Goal: Information Seeking & Learning: Compare options

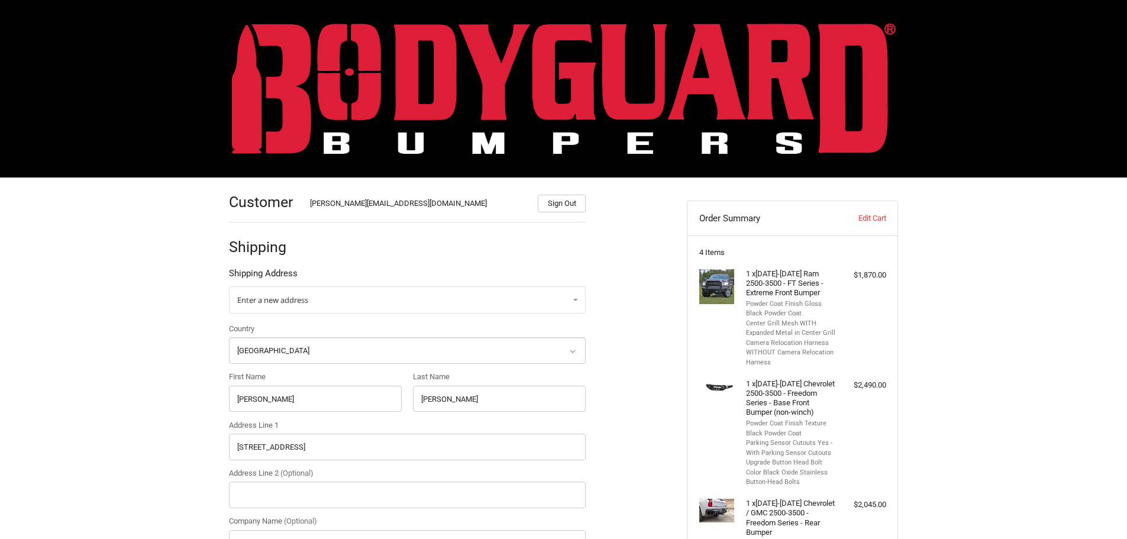
select select "US"
select select "KY"
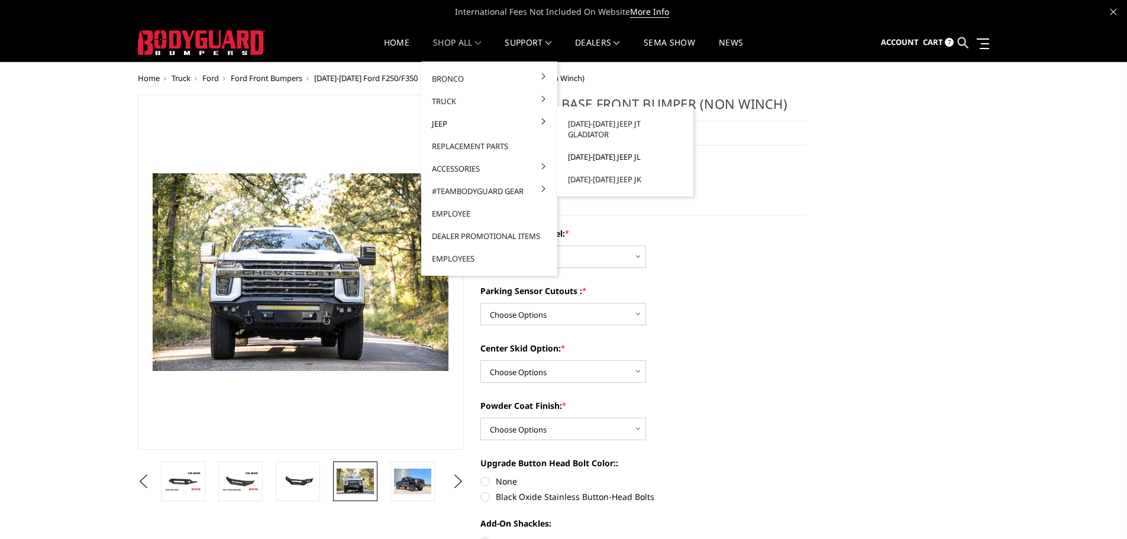
click at [610, 149] on link "[DATE]-[DATE] Jeep JL" at bounding box center [625, 157] width 127 height 22
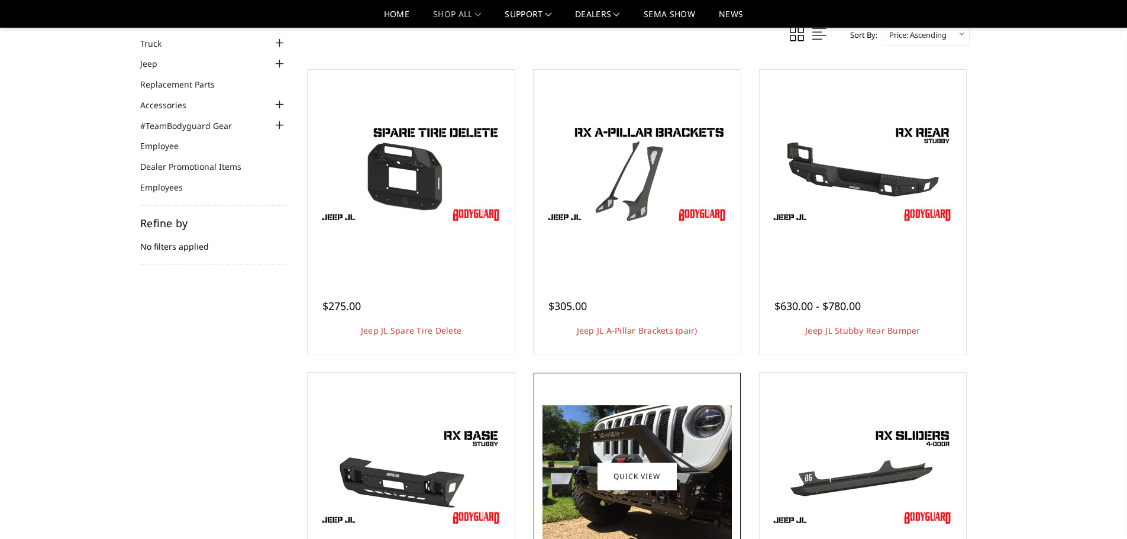
scroll to position [296, 0]
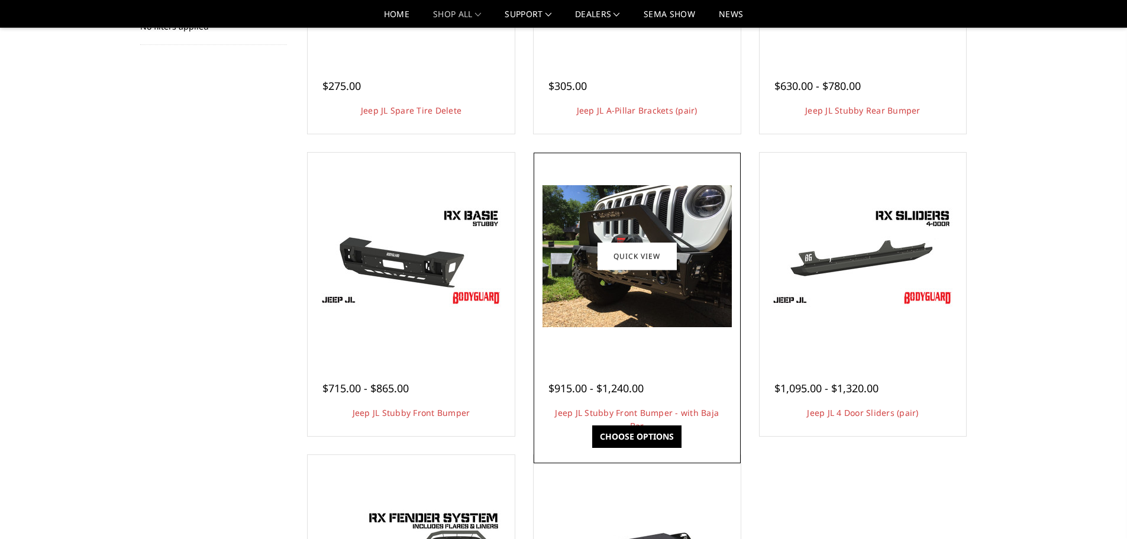
click at [651, 301] on img at bounding box center [637, 256] width 189 height 142
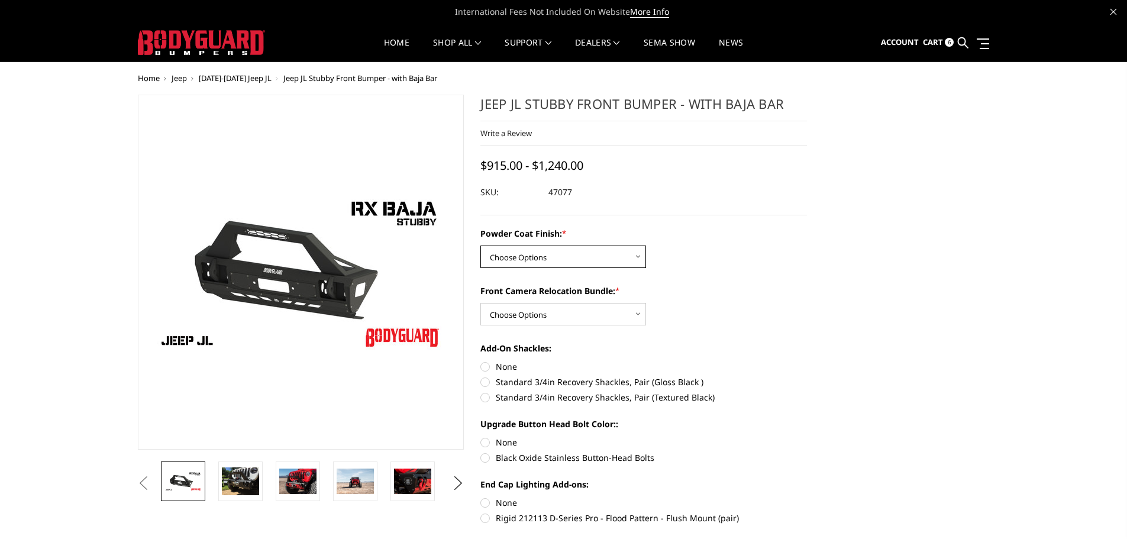
click at [592, 259] on select "Choose Options Bare Metal Textured Black Powder Coat" at bounding box center [564, 257] width 166 height 22
select select "4262"
click at [481, 246] on select "Choose Options Bare Metal Textured Black Powder Coat" at bounding box center [564, 257] width 166 height 22
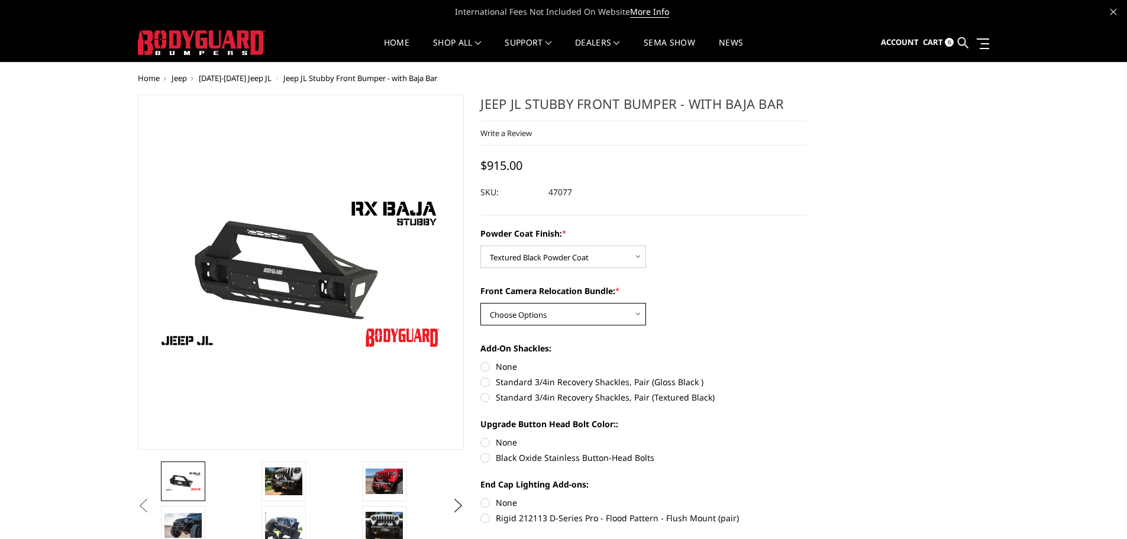
click at [575, 319] on select "Choose Options With Front Camera Relocation Bundle (Harness and Pod) Without Fr…" at bounding box center [564, 314] width 166 height 22
select select "4264"
click at [481, 303] on select "Choose Options With Front Camera Relocation Bundle (Harness and Pod) Without Fr…" at bounding box center [564, 314] width 166 height 22
click at [244, 41] on img at bounding box center [201, 42] width 127 height 25
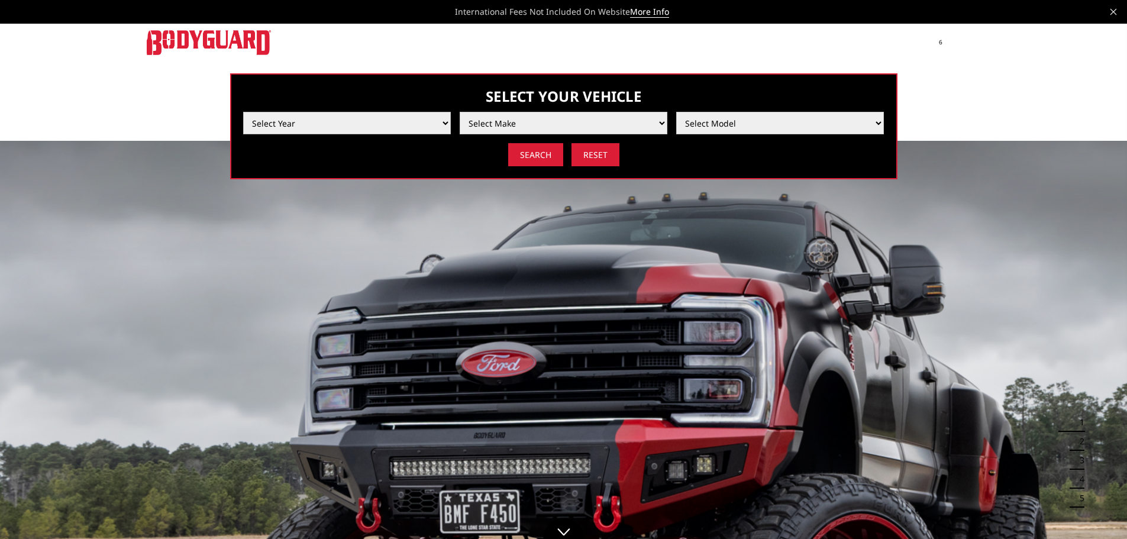
click at [442, 125] on select "Select Year [DATE] 2024 2023 2022 2021 2020 2019 2018 2017 2016 2015 2014 2013 …" at bounding box center [347, 123] width 208 height 22
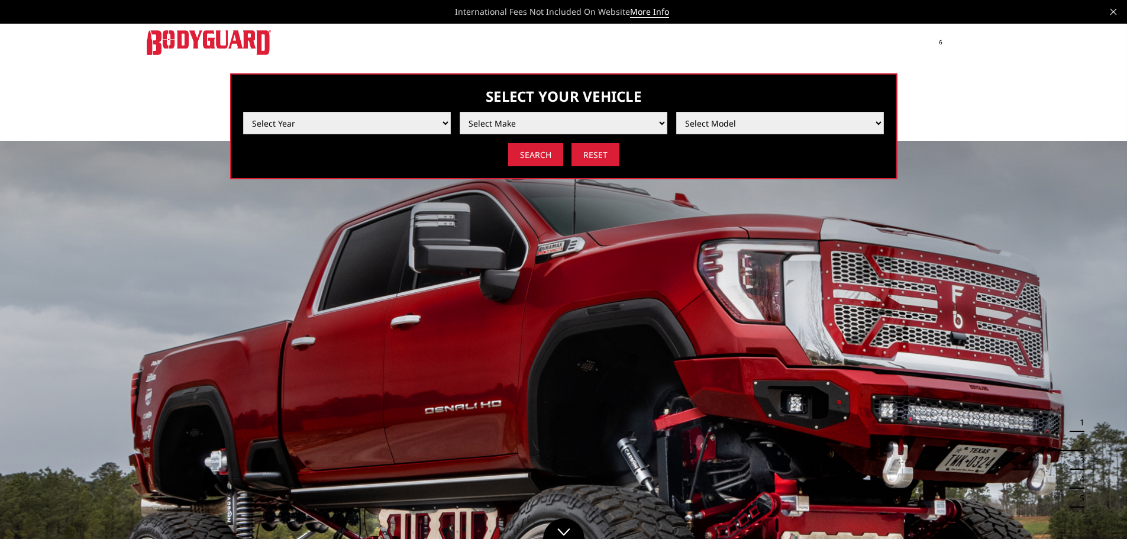
click at [91, 124] on header "International Fees Not Included On Website More Info Home shop all Bronco 2021-…" at bounding box center [563, 89] width 1127 height 179
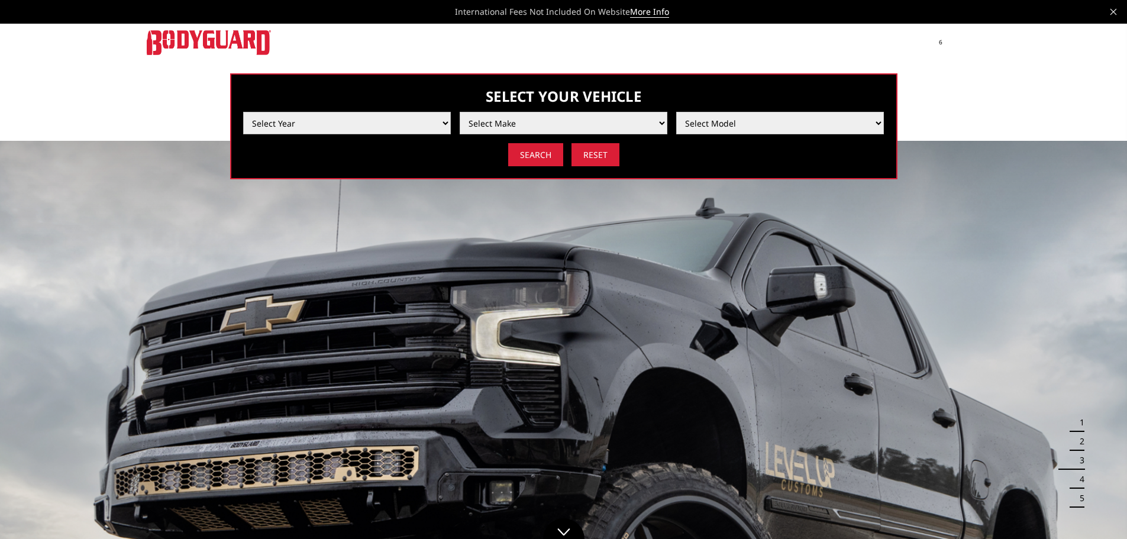
click at [432, 122] on select "Select Year 2025 2024 2023 2022 2021 2020 2019 2018 2017 2016 2015 2014 2013 20…" at bounding box center [347, 123] width 208 height 22
select select "yr_2024"
click at [243, 112] on select "Select Year 2025 2024 2023 2022 2021 2020 2019 2018 2017 2016 2015 2014 2013 20…" at bounding box center [347, 123] width 208 height 22
click at [648, 121] on select "Select Make Chevrolet Ford GMC Ram Toyota" at bounding box center [564, 123] width 208 height 22
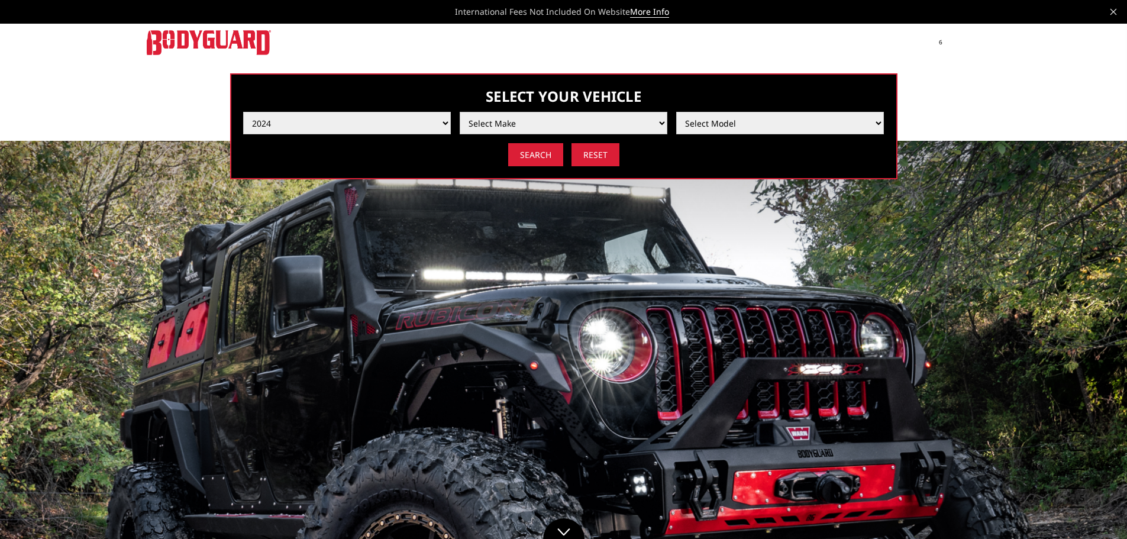
select select "mk_ford"
click at [460, 112] on select "Select Make Chevrolet Ford GMC Ram Toyota" at bounding box center [564, 123] width 208 height 22
click at [805, 123] on select "Select Model F150 F150 Raptor F250 / F350 F450 / F550" at bounding box center [780, 123] width 208 height 22
select select "md_f250-f350"
click at [676, 112] on select "Select Model F150 F150 Raptor F250 / F350 F450 / F550" at bounding box center [780, 123] width 208 height 22
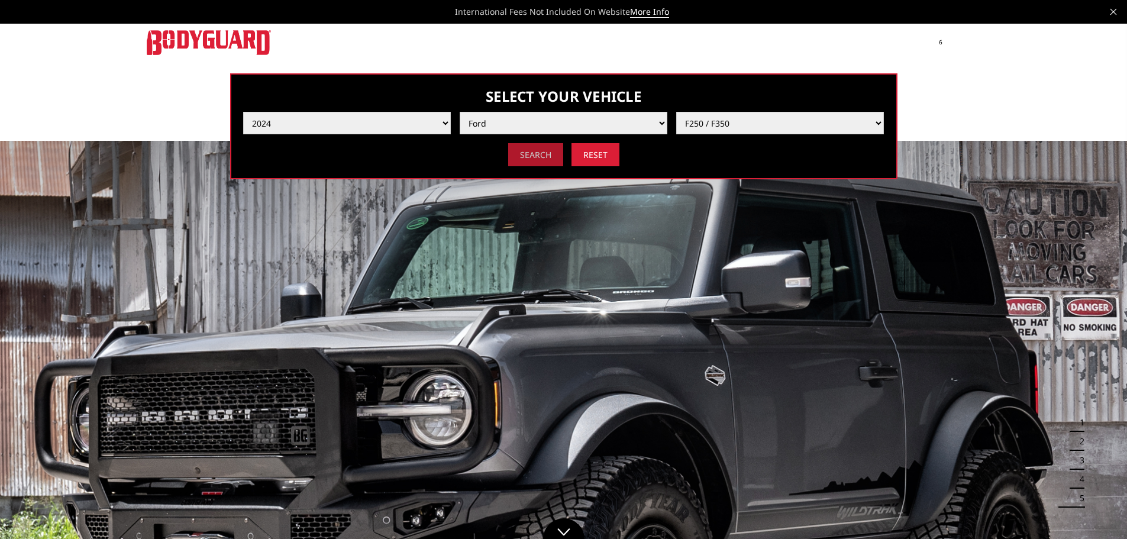
click at [531, 153] on input "Search" at bounding box center [535, 154] width 55 height 23
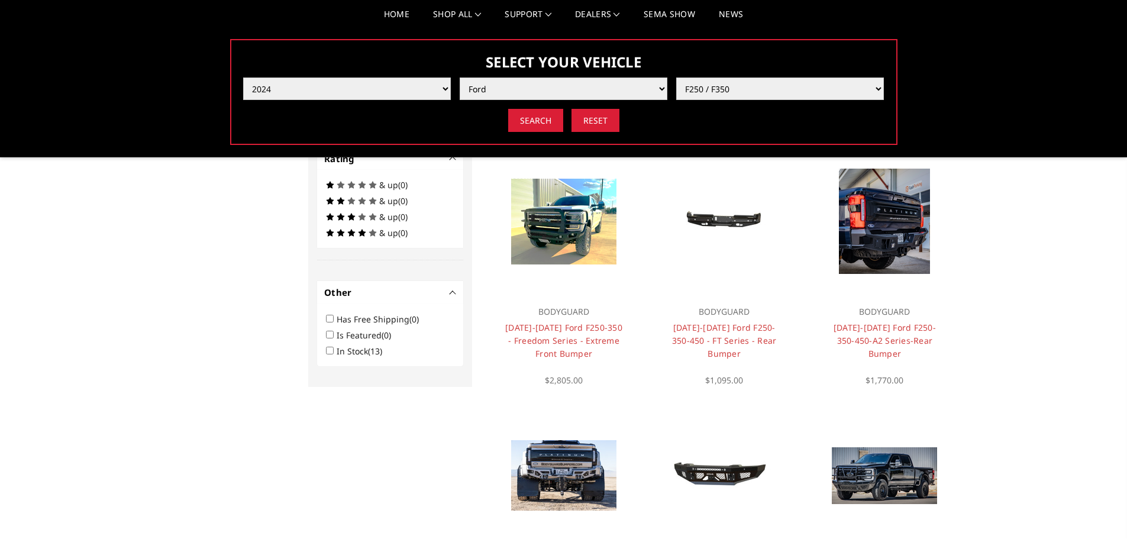
scroll to position [651, 0]
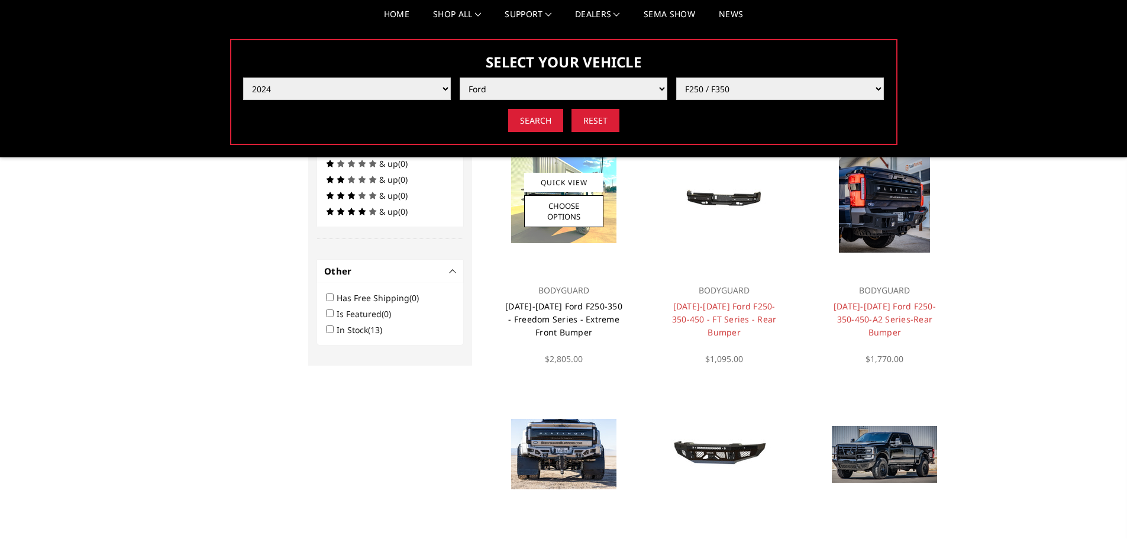
click at [565, 314] on link "2023-2025 Ford F250-350 - Freedom Series - Extreme Front Bumper" at bounding box center [563, 319] width 117 height 37
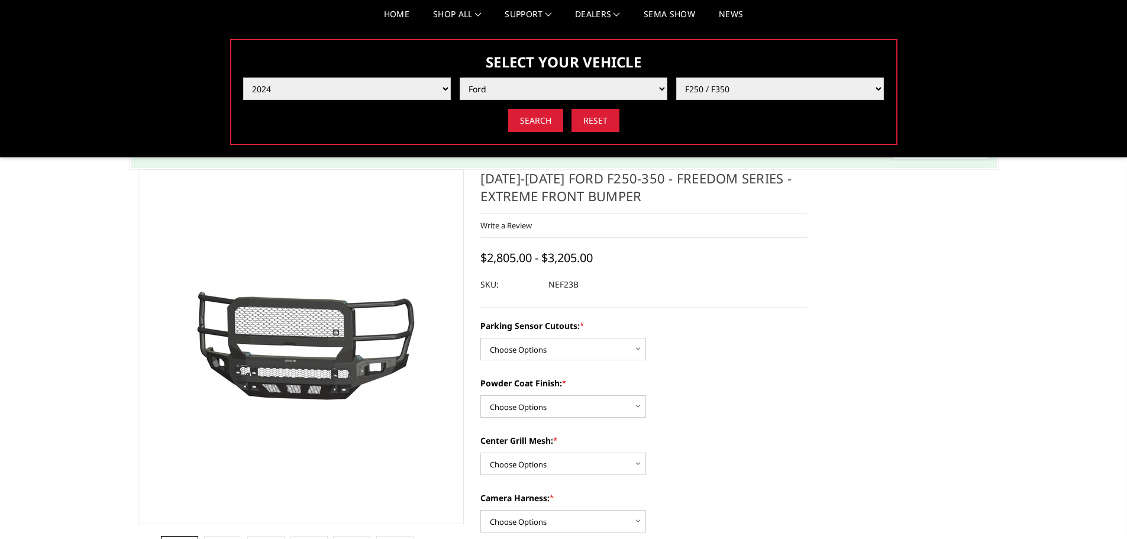
scroll to position [178, 0]
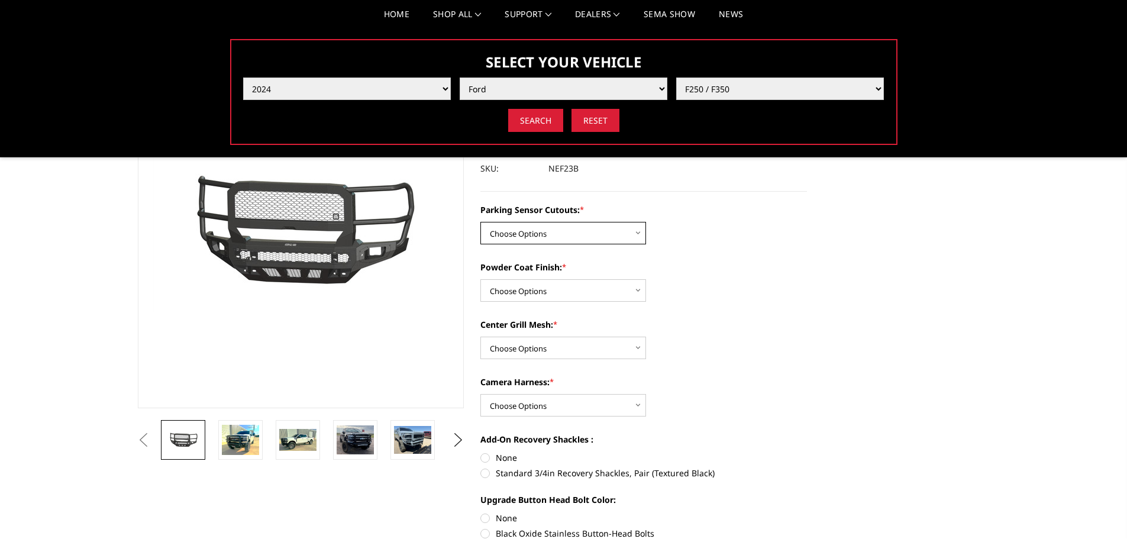
click at [626, 236] on select "Choose Options No - Without Parking Sensor Cutouts Yes - With Parking Sensor Cu…" at bounding box center [564, 233] width 166 height 22
select select "2583"
click at [481, 222] on select "Choose Options No - Without Parking Sensor Cutouts Yes - With Parking Sensor Cu…" at bounding box center [564, 233] width 166 height 22
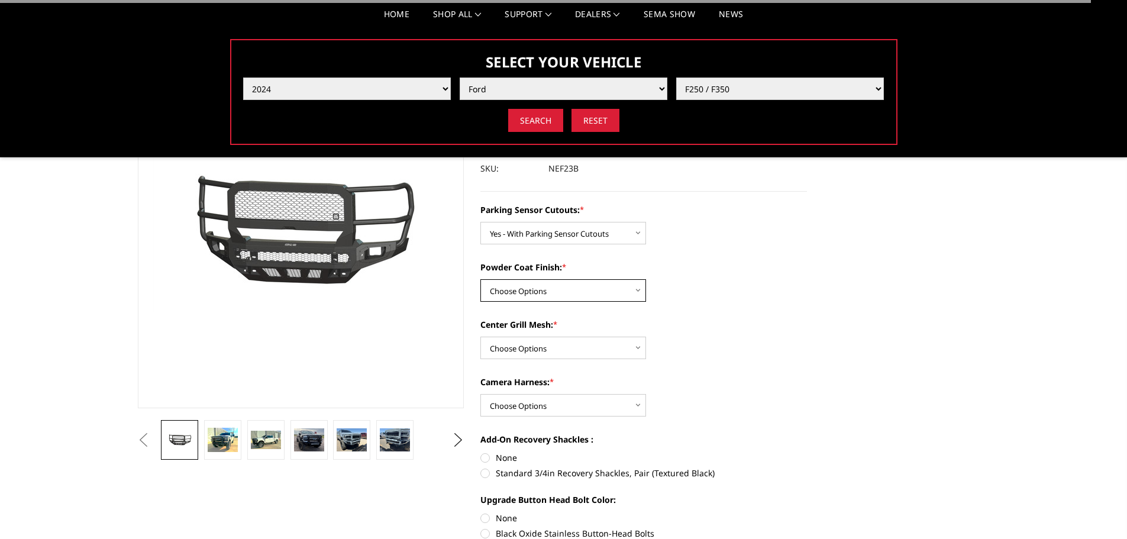
click at [589, 292] on select "Choose Options Bare Metal Textured Black Powder Coat" at bounding box center [564, 290] width 166 height 22
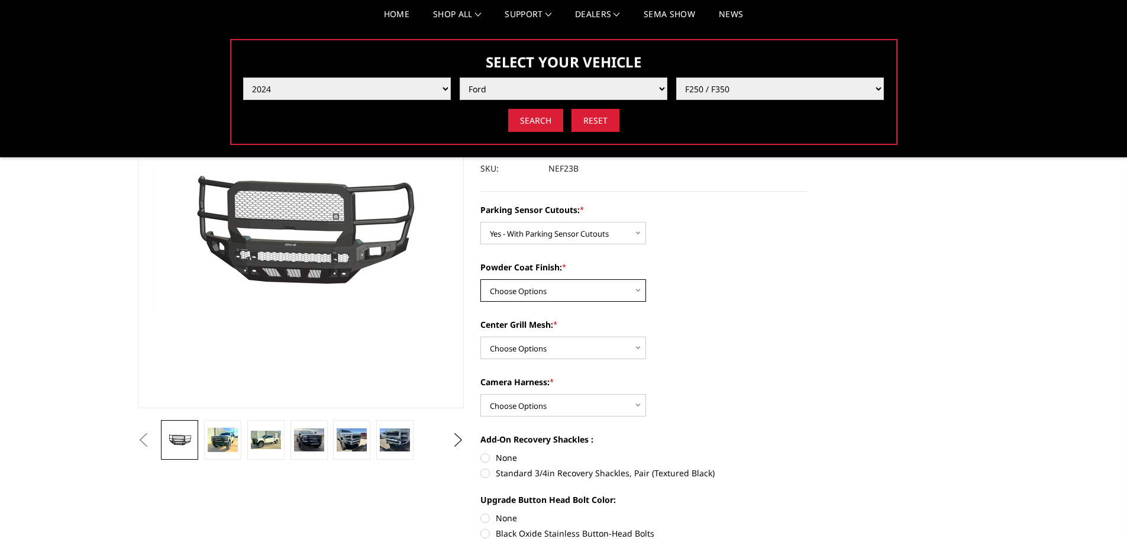
select select "2585"
click at [481, 279] on select "Choose Options Bare Metal Textured Black Powder Coat" at bounding box center [564, 290] width 166 height 22
click at [581, 350] on select "Choose Options With Center Grill Mesh Without Center Grill Mesh" at bounding box center [564, 348] width 166 height 22
click at [621, 353] on select "Choose Options With Center Grill Mesh Without Center Grill Mesh" at bounding box center [564, 348] width 166 height 22
select select "2586"
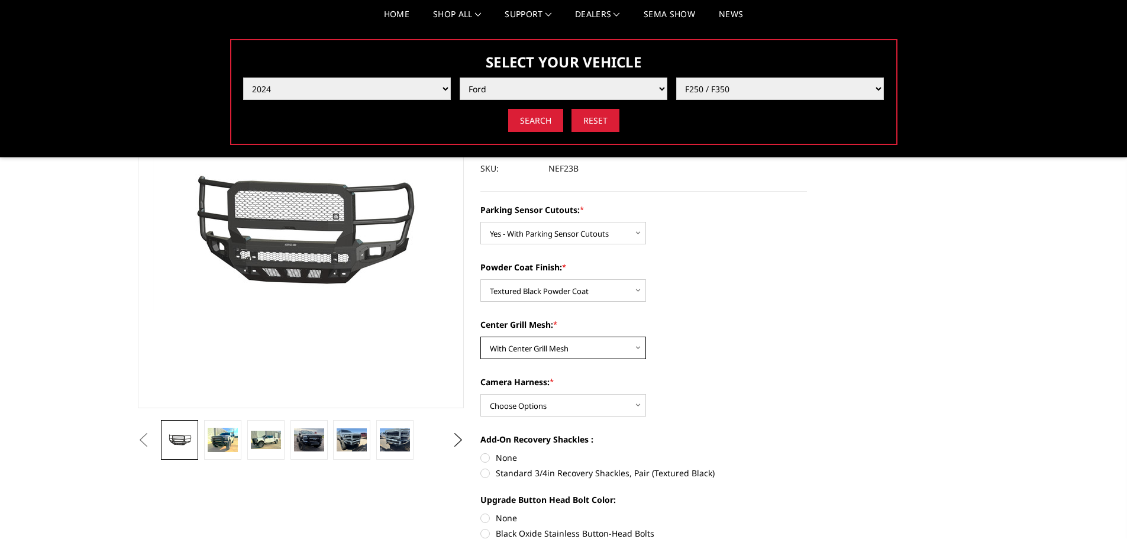
click at [481, 337] on select "Choose Options With Center Grill Mesh Without Center Grill Mesh" at bounding box center [564, 348] width 166 height 22
click at [627, 399] on select "Choose Options WITH Camera Harness WITHOUT Camera Harness" at bounding box center [564, 405] width 166 height 22
select select "2588"
click at [481, 394] on select "Choose Options WITH Camera Harness WITHOUT Camera Harness" at bounding box center [564, 405] width 166 height 22
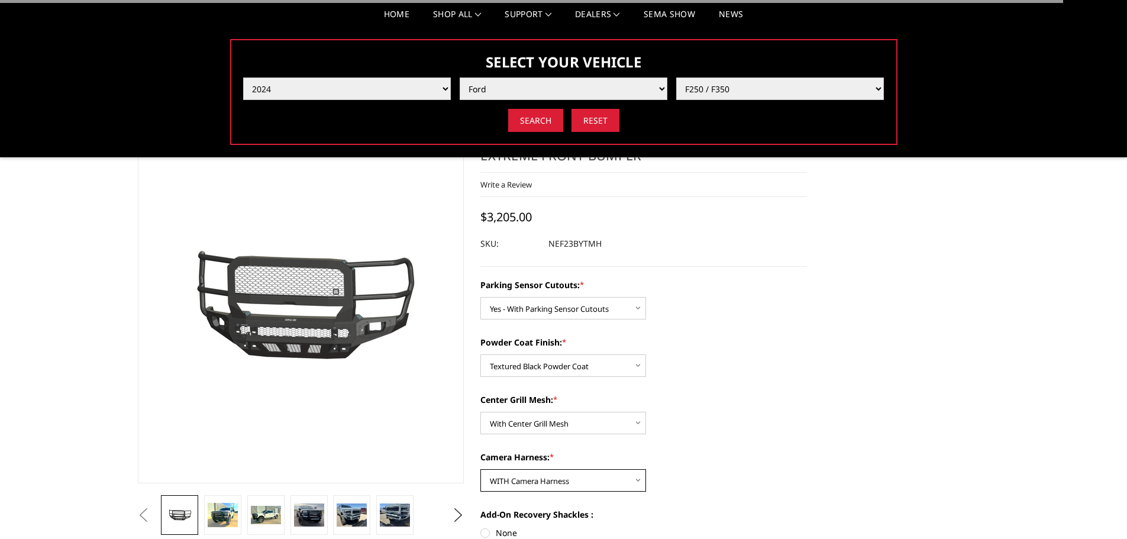
scroll to position [0, 0]
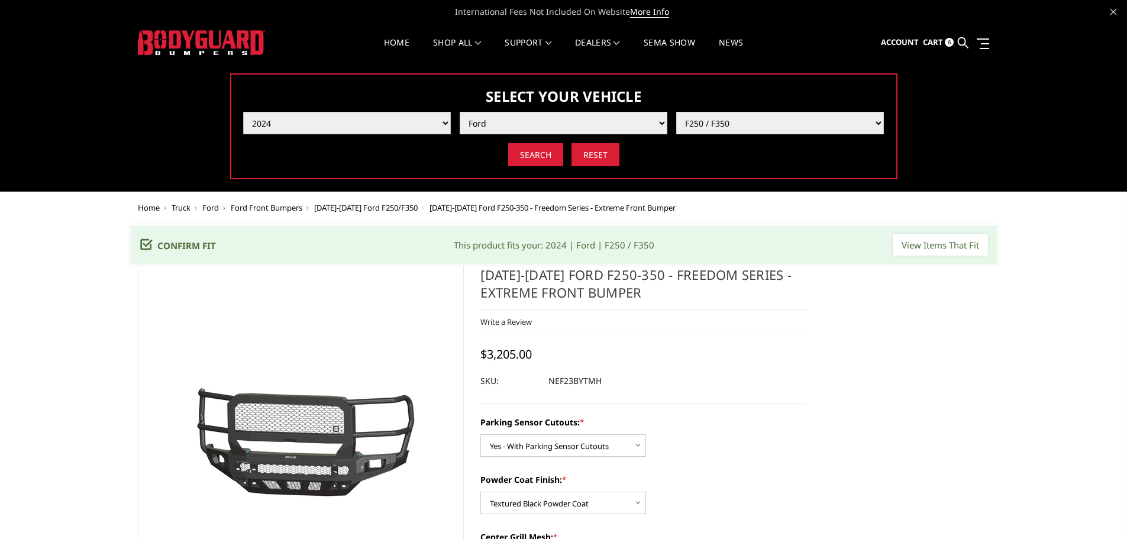
click at [442, 121] on select "Select Year 2025 2024 2023 2022 2021 2020 2019 2018 2017 2016 2015 2014 2013 20…" at bounding box center [347, 123] width 208 height 22
select select "yr_2016"
click at [243, 112] on select "Select Year 2025 2024 2023 2022 2021 2020 2019 2018 2017 2016 2015 2014 2013 20…" at bounding box center [347, 123] width 208 height 22
select select "-1"
click at [646, 122] on select "Select Make Chevrolet Ford GMC Nissan Ram Toyota" at bounding box center [564, 123] width 208 height 22
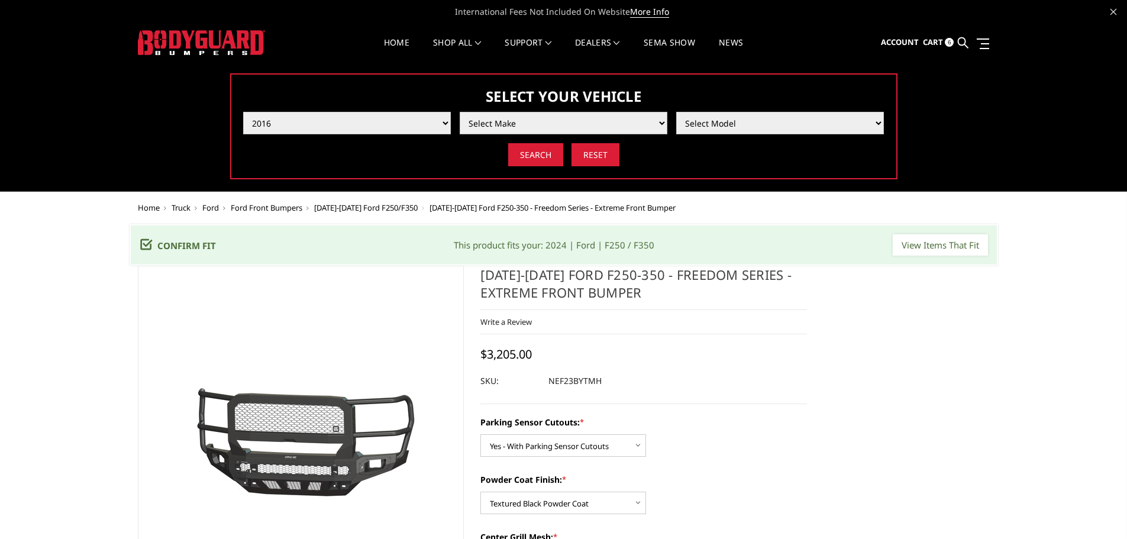
select select "mk_ram"
click at [460, 112] on select "Select Make Chevrolet Ford GMC Nissan Ram Toyota" at bounding box center [564, 123] width 208 height 22
click at [866, 115] on select "Select Model 1500 5-Lug 1500 Rebel 2500 / 3500 4500 / 5500" at bounding box center [780, 123] width 208 height 22
select select "md_2500-3500"
click at [676, 112] on select "Select Model 1500 5-Lug 1500 Rebel 2500 / 3500 4500 / 5500" at bounding box center [780, 123] width 208 height 22
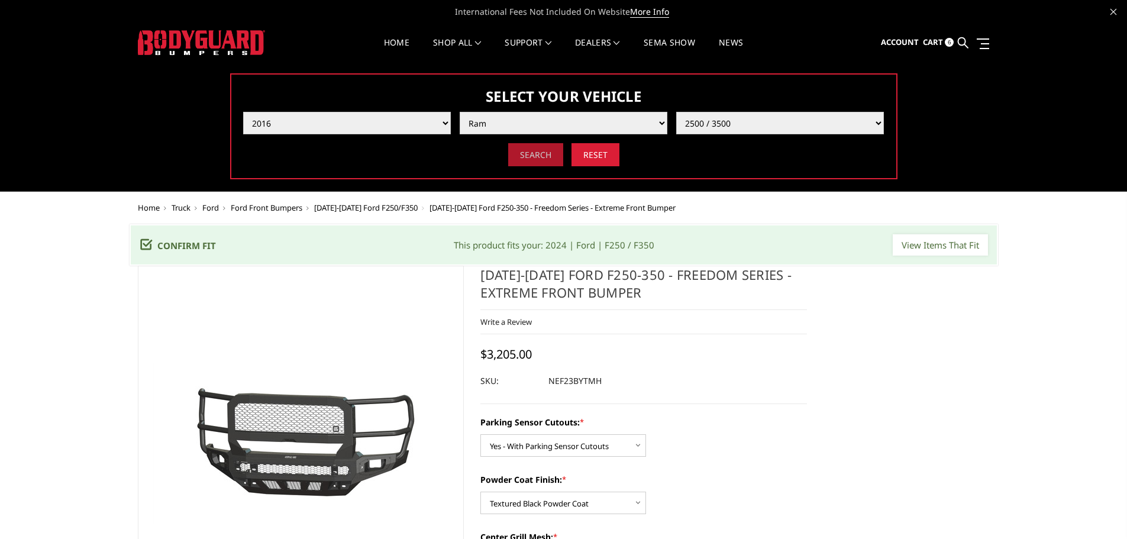
click at [533, 160] on input "Search" at bounding box center [535, 154] width 55 height 23
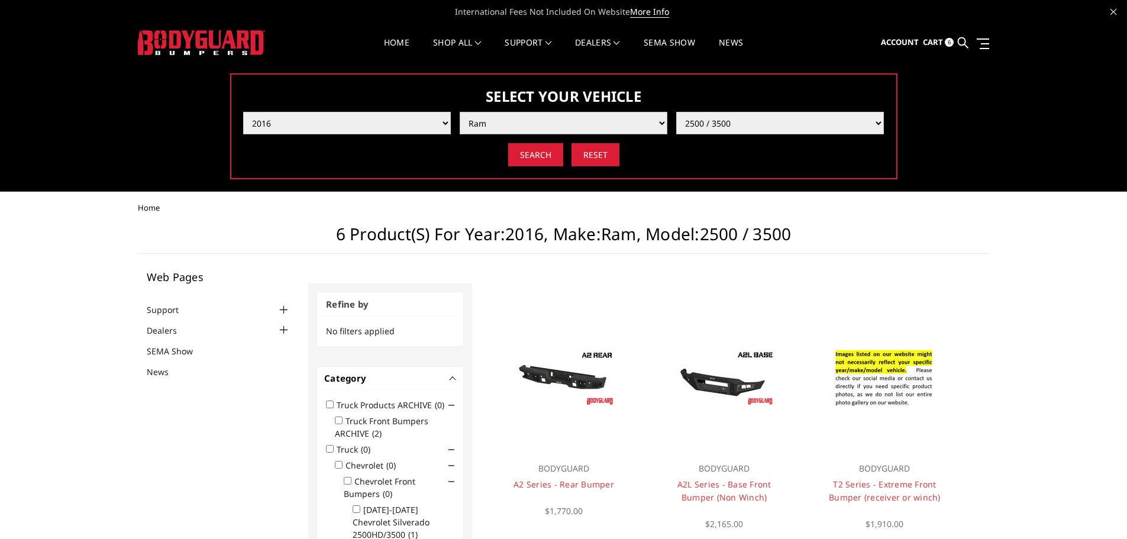
click at [656, 121] on select "Select Make Chevrolet Ford GMC Nissan Ram Toyota" at bounding box center [564, 123] width 208 height 22
select select "mk_nissan"
click at [460, 112] on select "Select Make Chevrolet Ford GMC Nissan Ram Toyota" at bounding box center [564, 123] width 208 height 22
click at [829, 120] on select "Select Model Titan XD" at bounding box center [780, 123] width 208 height 22
select select "md_titan-xd"
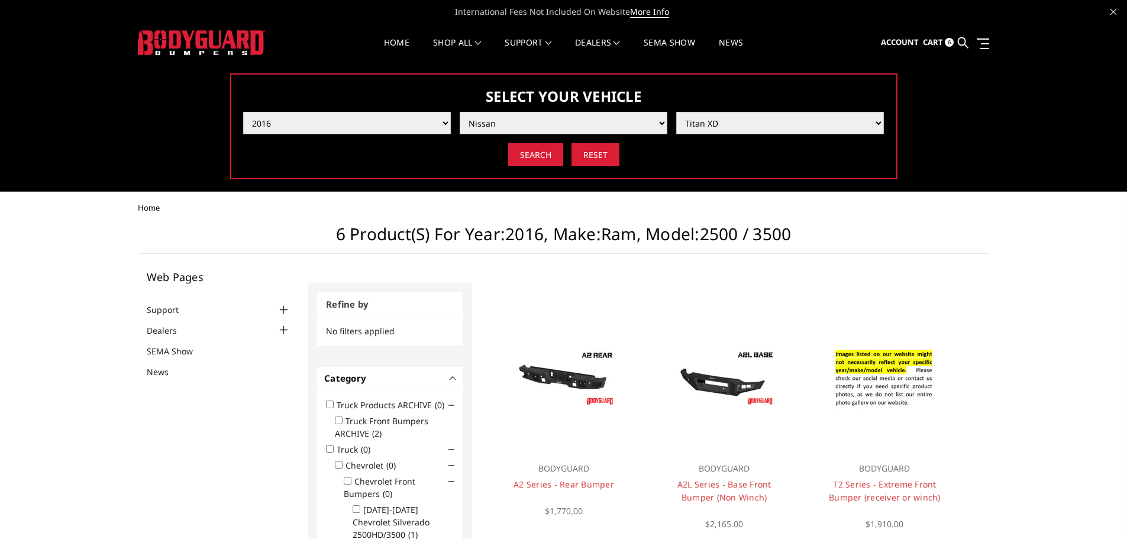
click at [676, 112] on select "Select Model Titan XD" at bounding box center [780, 123] width 208 height 22
click at [531, 156] on input "Search" at bounding box center [535, 154] width 55 height 23
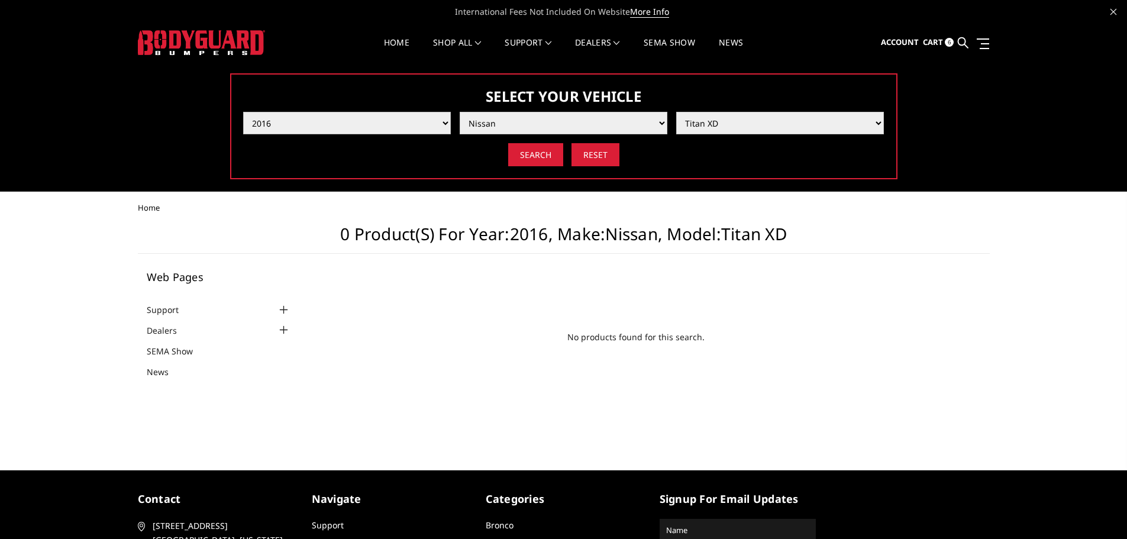
click at [444, 118] on select "Select Year [DATE] 2024 2023 2022 2021 2020 2019 2018 2017 2016 2015 2014 2013 …" at bounding box center [347, 123] width 208 height 22
select select "yr_2010"
click at [243, 112] on select "Select Year [DATE] 2024 2023 2022 2021 2020 2019 2018 2017 2016 2015 2014 2013 …" at bounding box center [347, 123] width 208 height 22
select select "-1"
click at [656, 121] on select "Select Make Chevrolet Ford GMC Ram Toyota" at bounding box center [564, 123] width 208 height 22
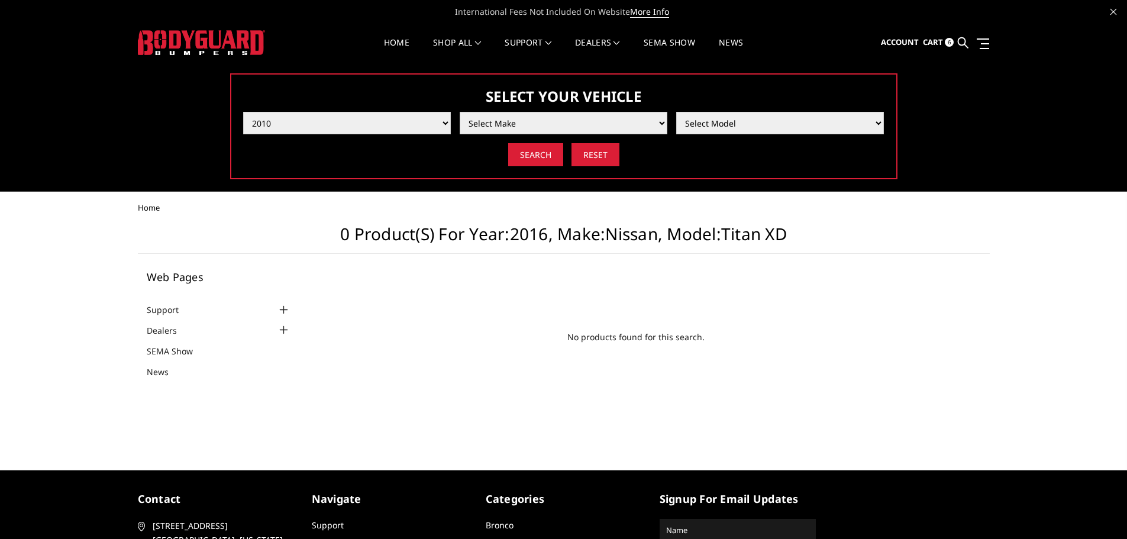
select select "mk_toyota"
click at [460, 112] on select "Select Make Chevrolet Ford GMC Ram Toyota" at bounding box center [564, 123] width 208 height 22
click at [800, 127] on select "Select Model Tundra" at bounding box center [780, 123] width 208 height 22
select select "md_tundra"
click at [676, 112] on select "Select Model Tundra" at bounding box center [780, 123] width 208 height 22
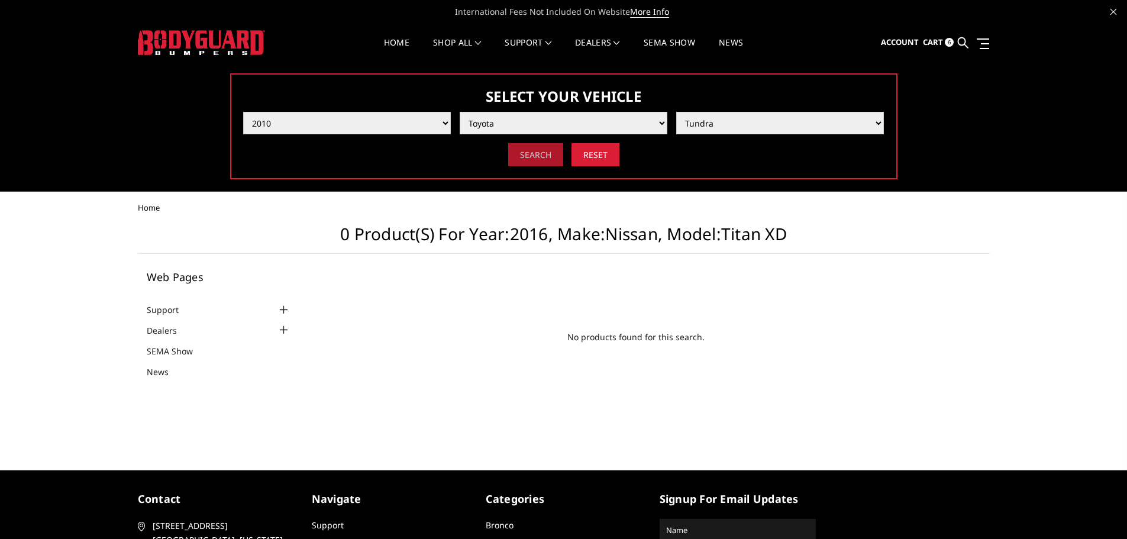
click at [522, 157] on input "Search" at bounding box center [535, 154] width 55 height 23
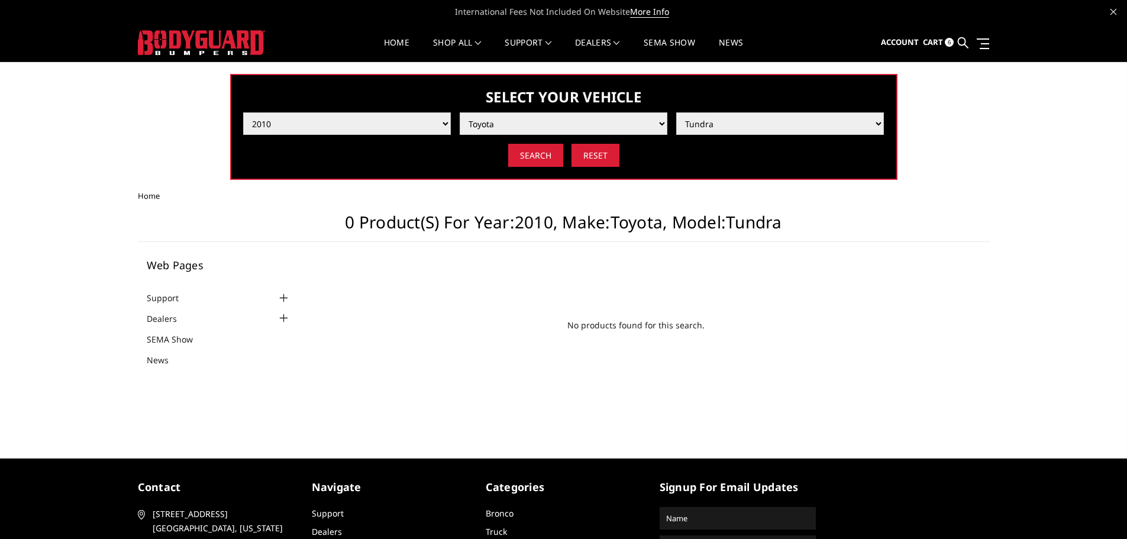
click at [211, 36] on img at bounding box center [201, 42] width 127 height 25
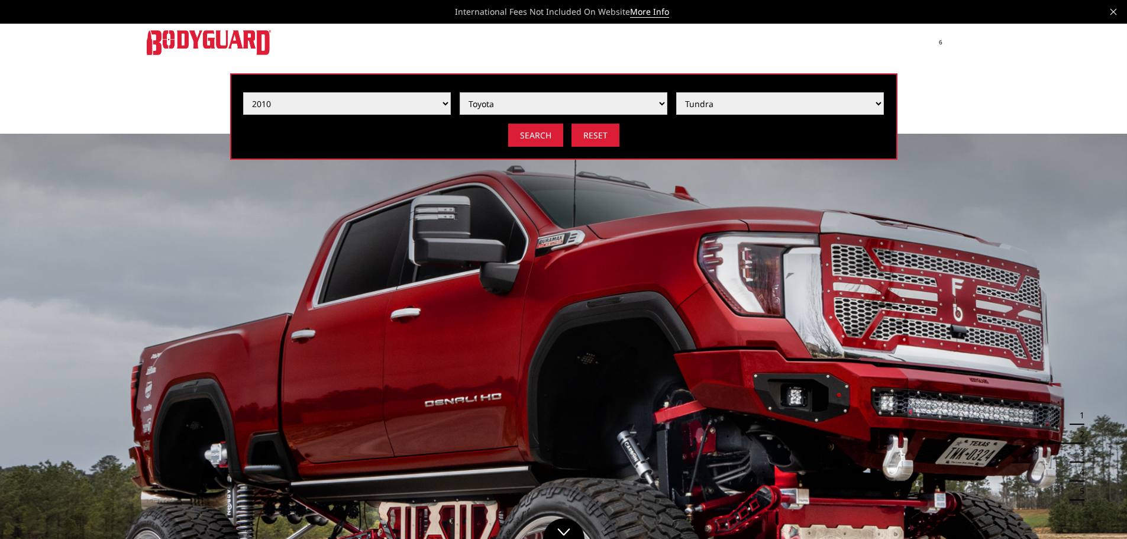
click at [211, 34] on img at bounding box center [209, 42] width 124 height 24
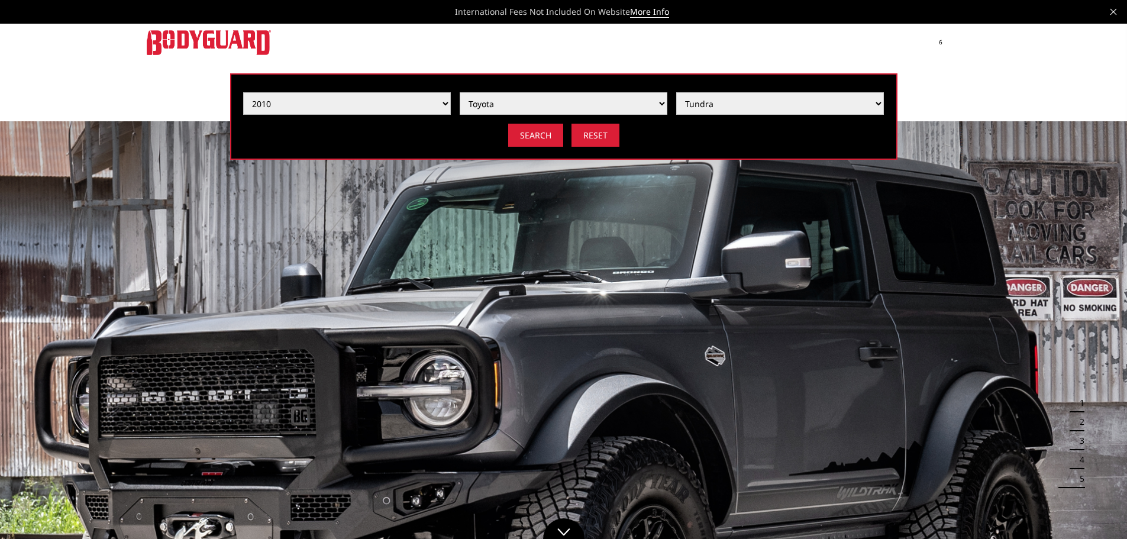
click at [441, 103] on select "Select Year [DATE] 2024 2023 2022 2021 2020 2019 2018 2017 2016 2015 2014 2013 …" at bounding box center [347, 103] width 208 height 22
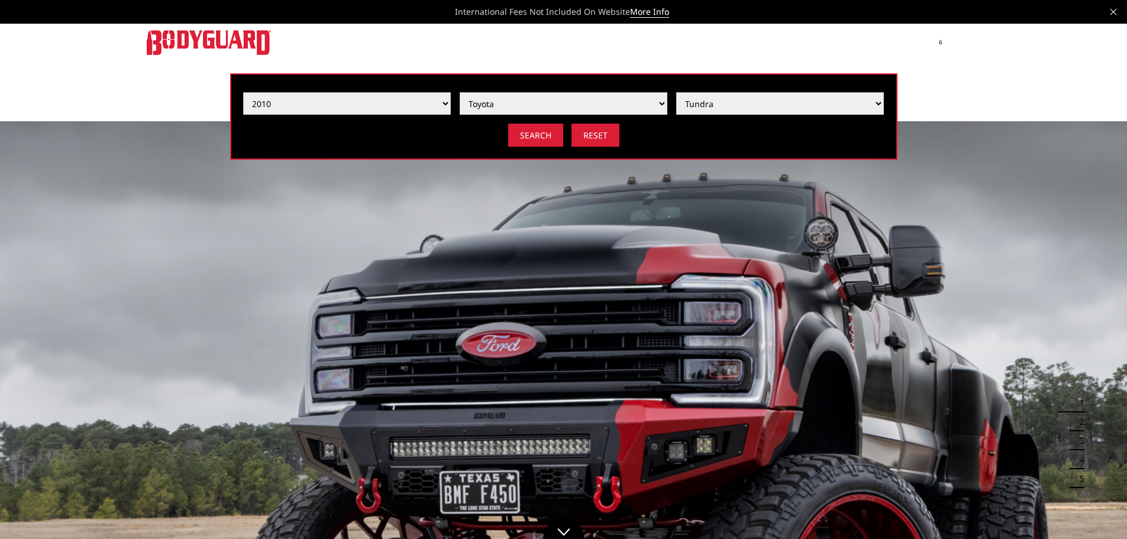
select select "yr_2018"
click at [243, 92] on select "Select Year [DATE] 2024 2023 2022 2021 2020 2019 2018 2017 2016 2015 2014 2013 …" at bounding box center [347, 103] width 208 height 22
select select "-1"
click at [641, 105] on select "Select Make Chevrolet Ford GMC Nissan Ram Toyota" at bounding box center [564, 103] width 208 height 22
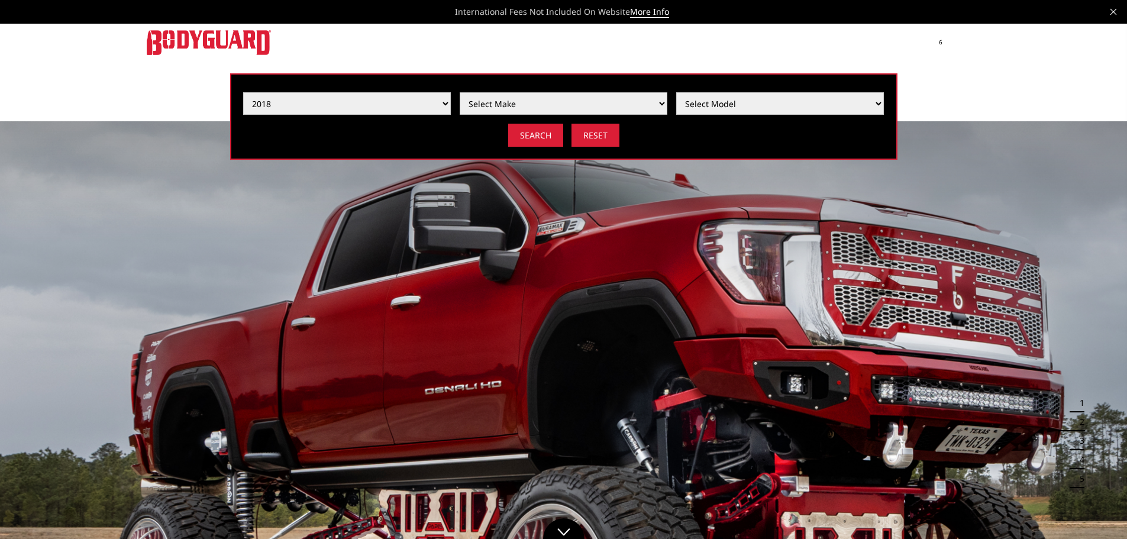
select select "mk_ford"
click at [460, 92] on select "Select Make Chevrolet Ford GMC Nissan Ram Toyota" at bounding box center [564, 103] width 208 height 22
click at [787, 103] on select "Select Model F150 F150 Raptor F250 / F350 F450 / F550" at bounding box center [780, 103] width 208 height 22
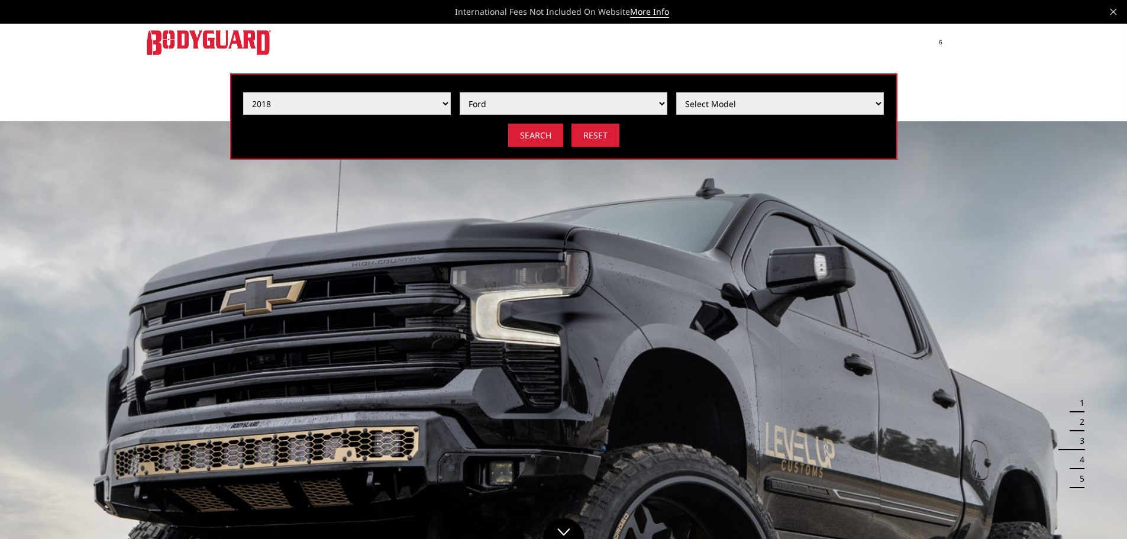
select select "md_f150-raptor"
click at [676, 92] on select "Select Model F150 F150 Raptor F250 / F350 F450 / F550" at bounding box center [780, 103] width 208 height 22
click at [534, 140] on input "Search" at bounding box center [535, 135] width 55 height 23
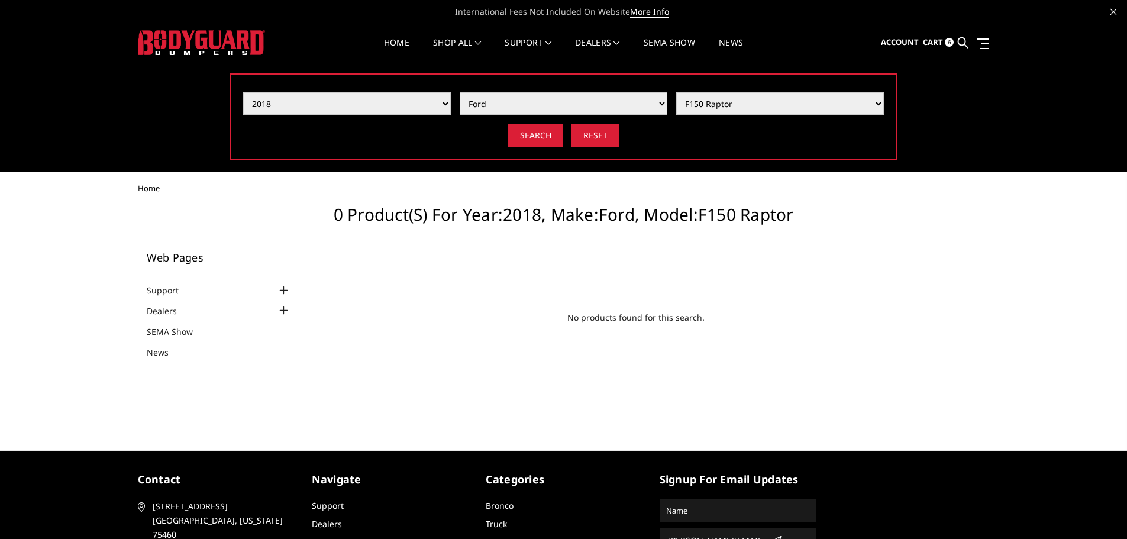
click at [193, 45] on img at bounding box center [201, 42] width 127 height 25
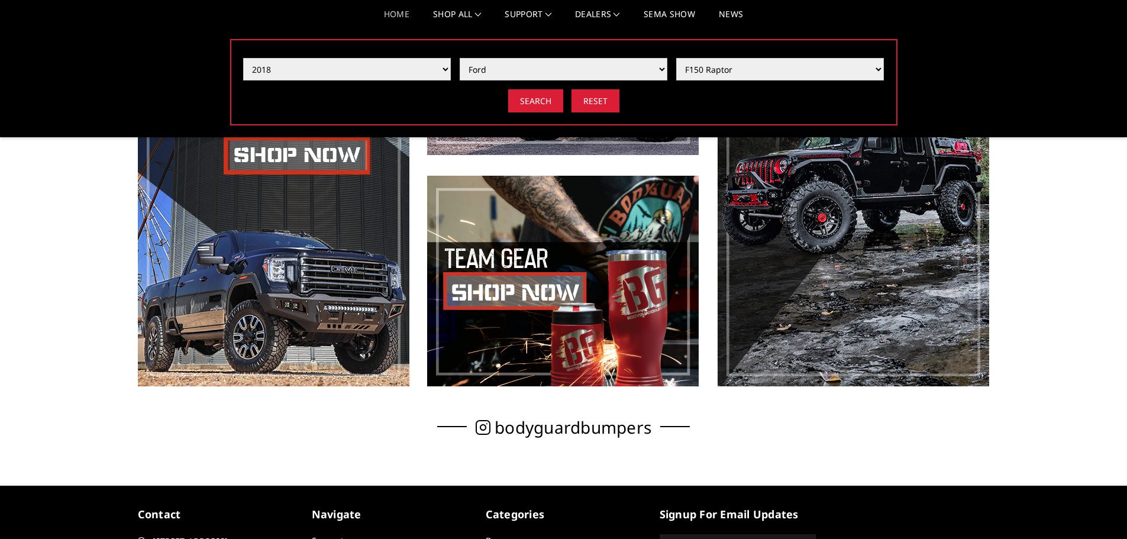
scroll to position [533, 0]
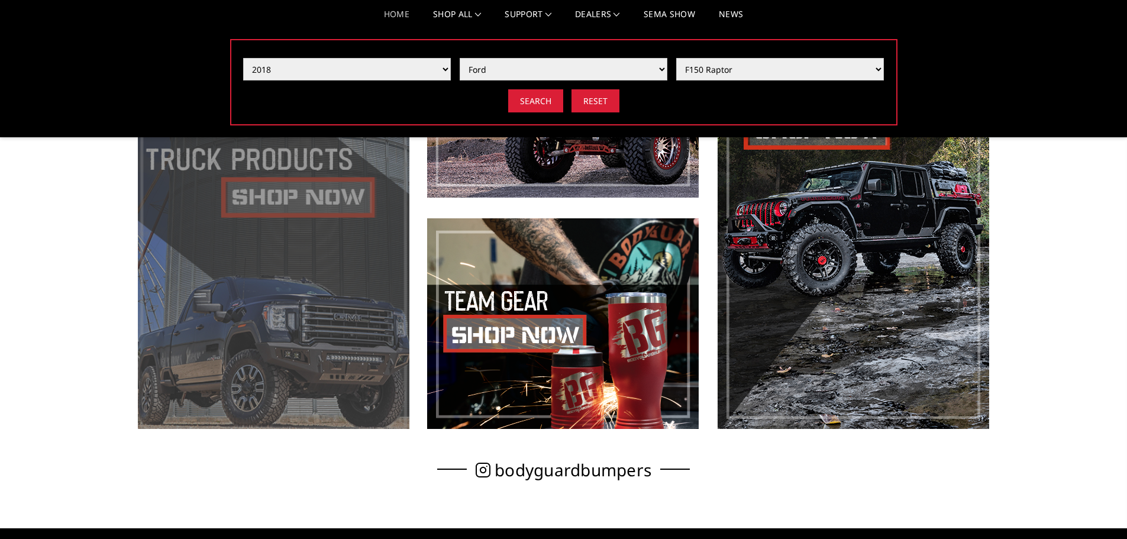
click at [249, 315] on span at bounding box center [274, 208] width 272 height 442
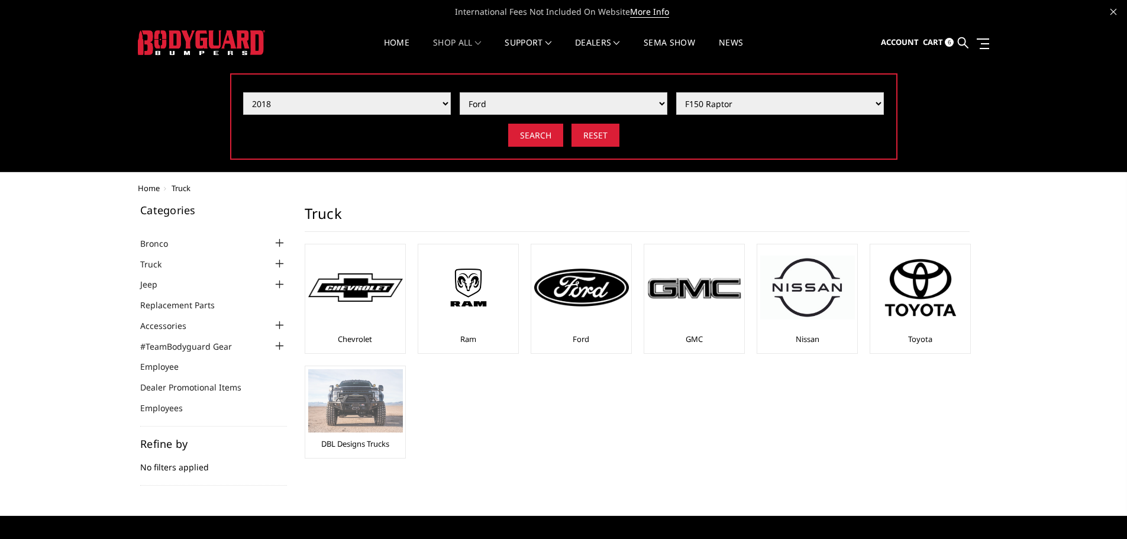
click at [363, 422] on img at bounding box center [355, 400] width 95 height 63
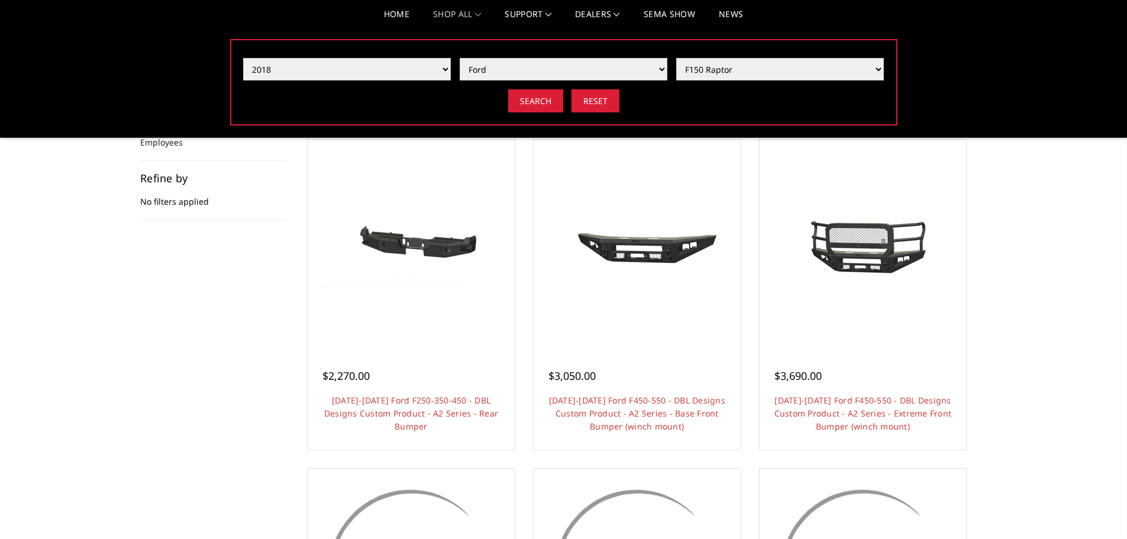
scroll to position [237, 0]
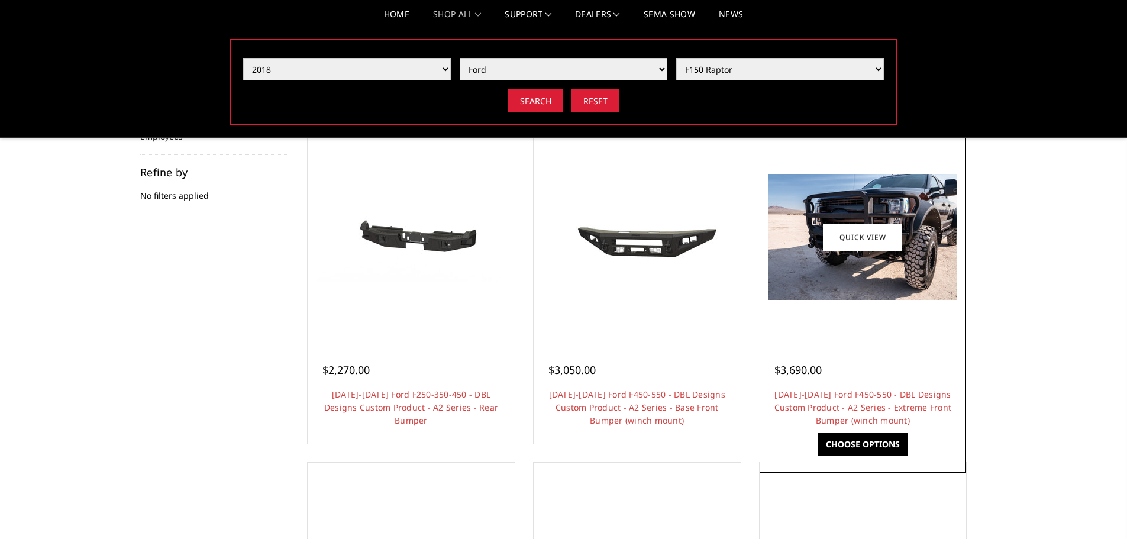
click at [852, 280] on img at bounding box center [862, 237] width 189 height 126
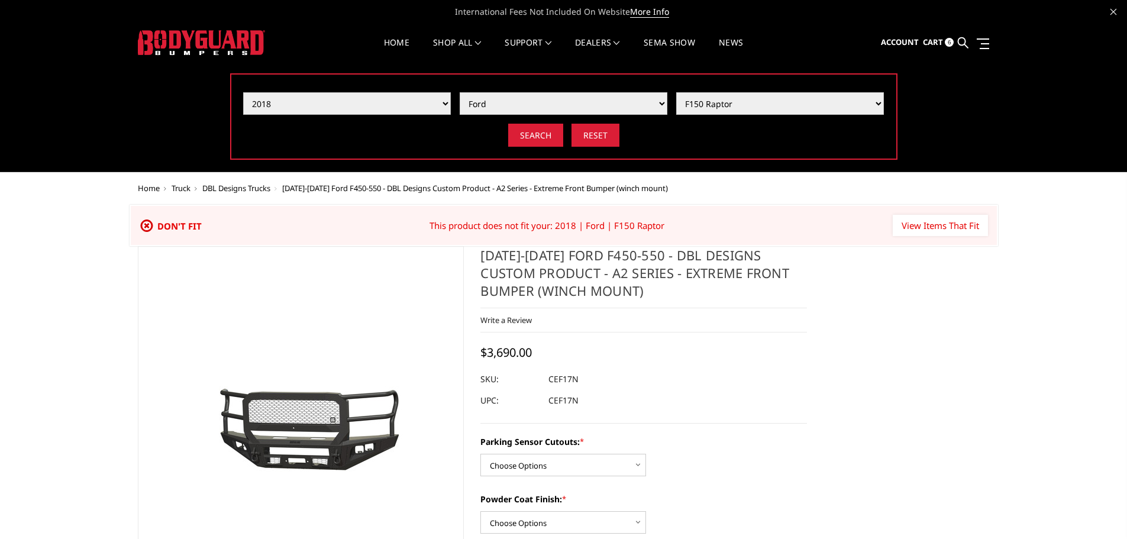
click at [446, 103] on select "Select Year [DATE] 2024 2023 2022 2021 2020 2019 2018 2017 2016 2015 2014 2013 …" at bounding box center [347, 103] width 208 height 22
select select "yr_2023"
click at [243, 92] on select "Select Year 2025 2024 2023 2022 2021 2020 2019 2018 2017 2016 2015 2014 2013 20…" at bounding box center [347, 103] width 208 height 22
select select "-1"
click at [655, 101] on select "Select Make Chevrolet Ford GMC Ram Toyota" at bounding box center [564, 103] width 208 height 22
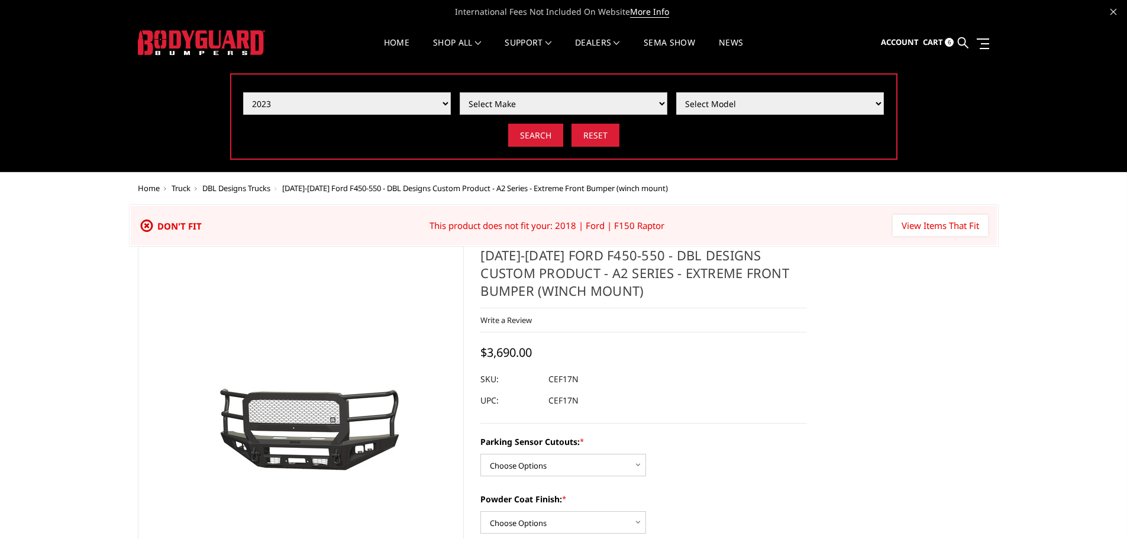
select select "mk_ford"
click at [460, 92] on select "Select Make Chevrolet Ford GMC Ram Toyota" at bounding box center [564, 103] width 208 height 22
click at [860, 98] on select "Select Model F150 F150 Raptor F250 / F350 F450 / F550" at bounding box center [780, 103] width 208 height 22
select select "md_f250-f350"
click at [676, 92] on select "Select Model F150 F150 Raptor F250 / F350 F450 / F550" at bounding box center [780, 103] width 208 height 22
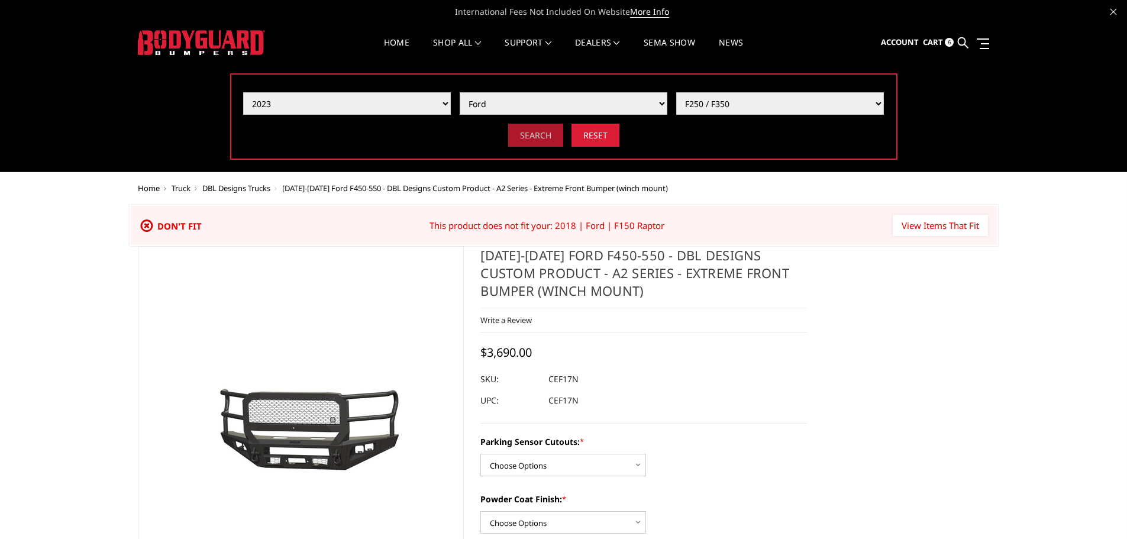
click at [536, 134] on input "Search" at bounding box center [535, 135] width 55 height 23
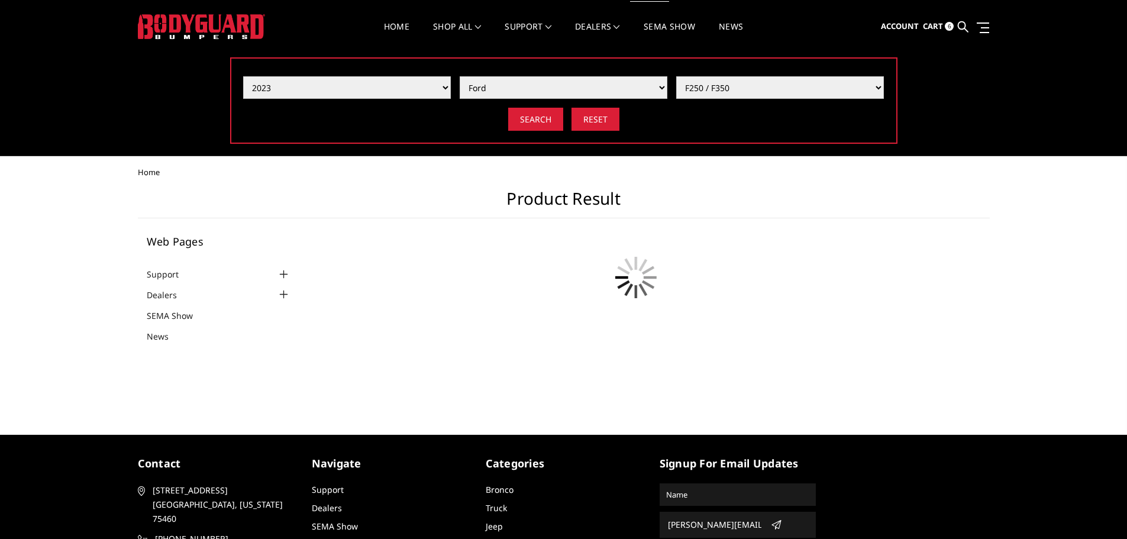
click at [159, 37] on header "International Fees Not Included On Website More Info Home shop all Bronco [DATE…" at bounding box center [563, 70] width 1127 height 172
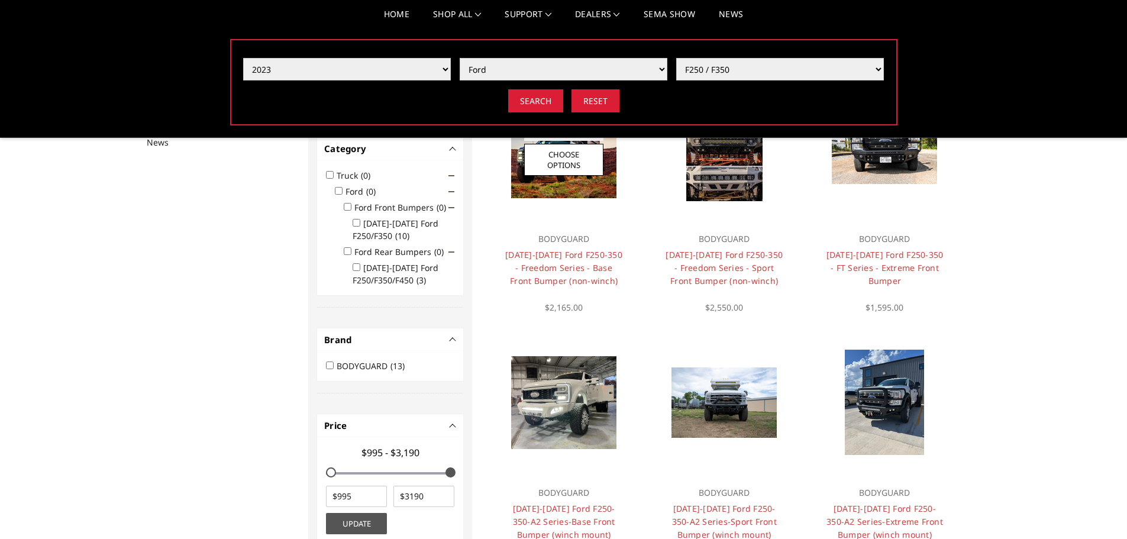
scroll to position [27, 0]
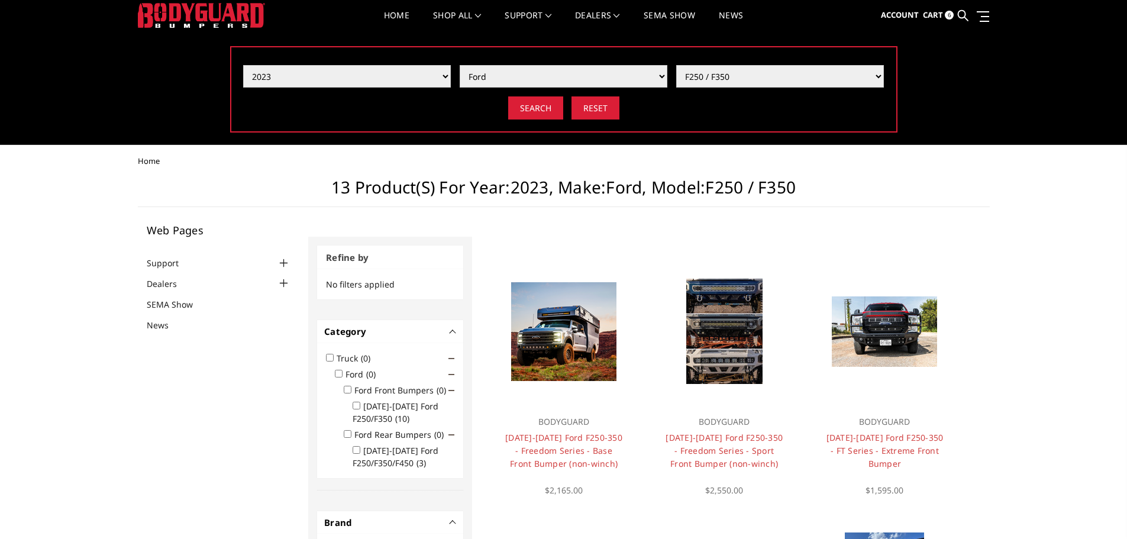
click at [179, 12] on img at bounding box center [201, 15] width 127 height 25
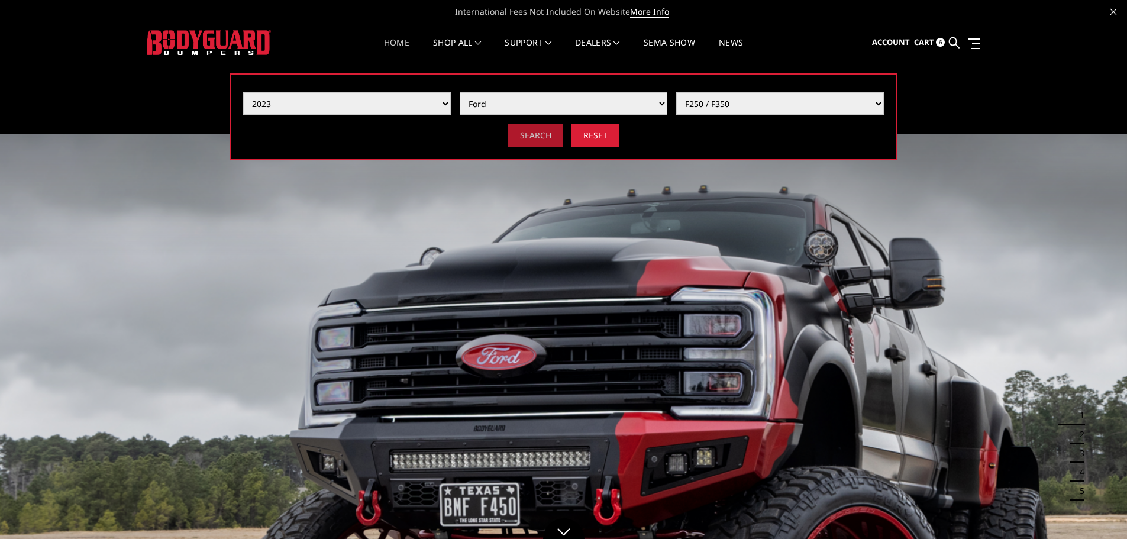
click at [535, 138] on input "Search" at bounding box center [535, 135] width 55 height 23
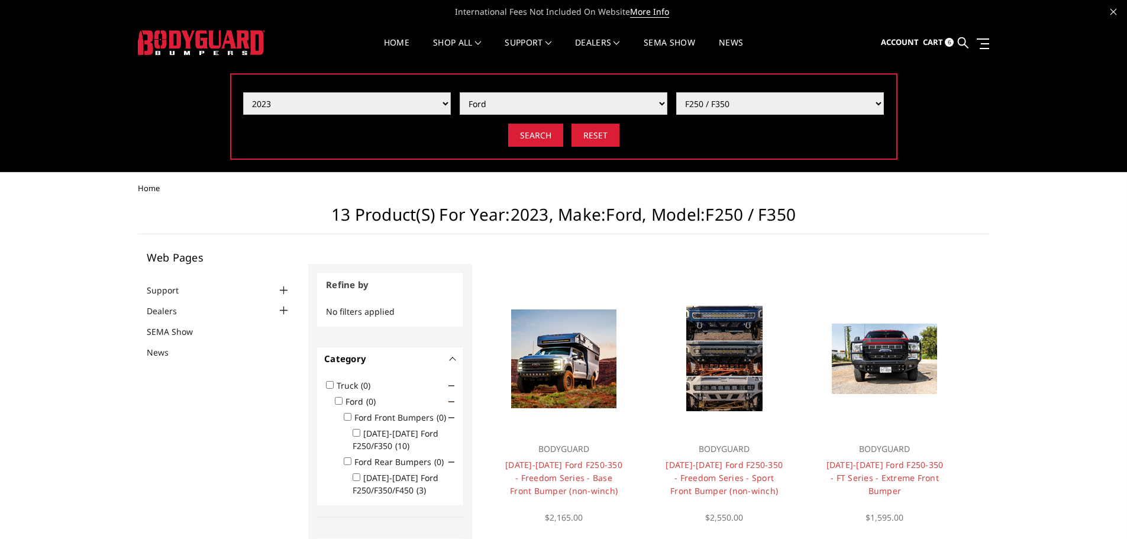
click at [429, 104] on select "Select Year [DATE] 2024 2023 2022 2021 2020 2019 2018 2017 2016 2015 2014 2013 …" at bounding box center [347, 103] width 208 height 22
select select "yr_2020"
click at [243, 92] on select "Select Year [DATE] 2024 2023 2022 2021 2020 2019 2018 2017 2016 2015 2014 2013 …" at bounding box center [347, 103] width 208 height 22
select select "-1"
click at [604, 108] on select "Select Make Chevrolet Ford GMC Nissan Ram Toyota" at bounding box center [564, 103] width 208 height 22
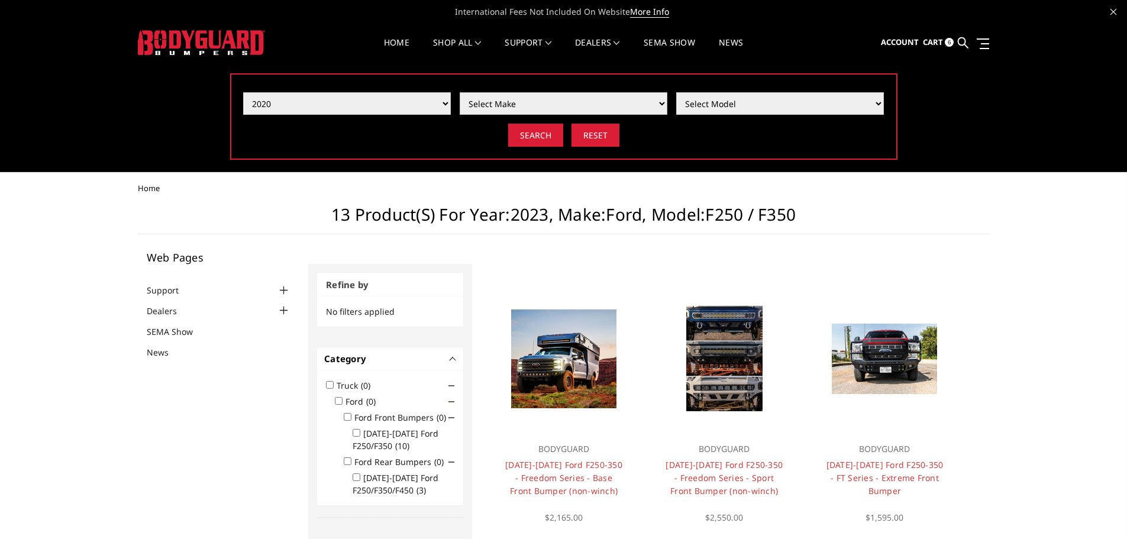
select select "mk_chevrolet"
click at [460, 92] on select "Select Make Chevrolet Ford GMC Nissan Ram Toyota" at bounding box center [564, 103] width 208 height 22
click at [784, 101] on select "Select Model Colorado Silverado 1500 Silverado 2500 / 3500 Silverado 4500 / 550…" at bounding box center [780, 103] width 208 height 22
click at [676, 92] on select "Select Model Colorado Silverado 1500 Silverado 2500 / 3500 Silverado 4500 / 550…" at bounding box center [780, 103] width 208 height 22
click at [795, 105] on select "Select Model Colorado Silverado 1500 Silverado 2500 / 3500 Silverado 4500 / 550…" at bounding box center [780, 103] width 208 height 22
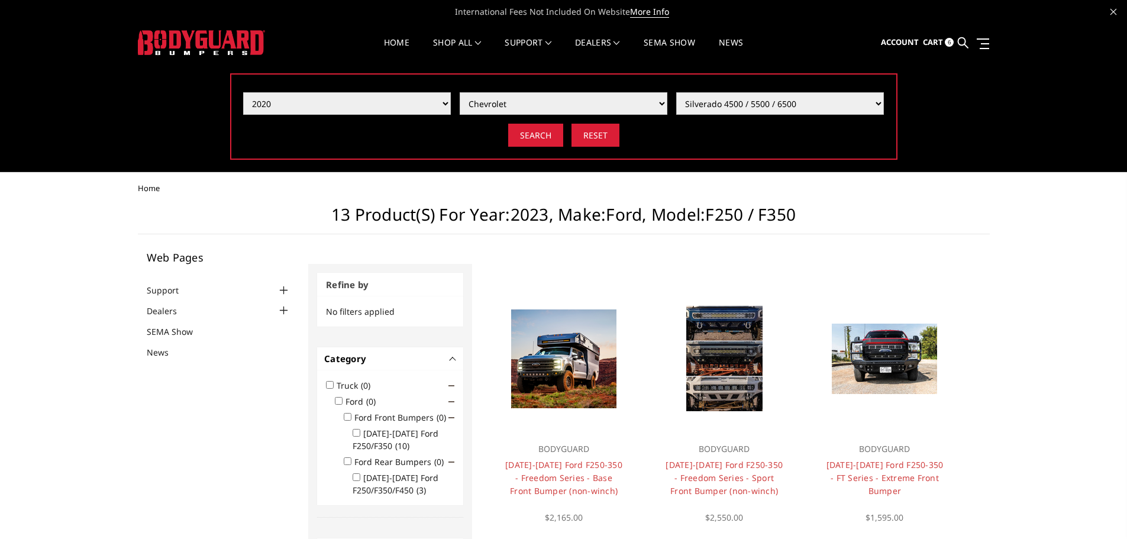
select select "md_silverado-2500-3500"
click at [676, 92] on select "Select Model Colorado Silverado 1500 Silverado 2500 / 3500 Silverado 4500 / 550…" at bounding box center [780, 103] width 208 height 22
click at [552, 138] on input "Search" at bounding box center [535, 135] width 55 height 23
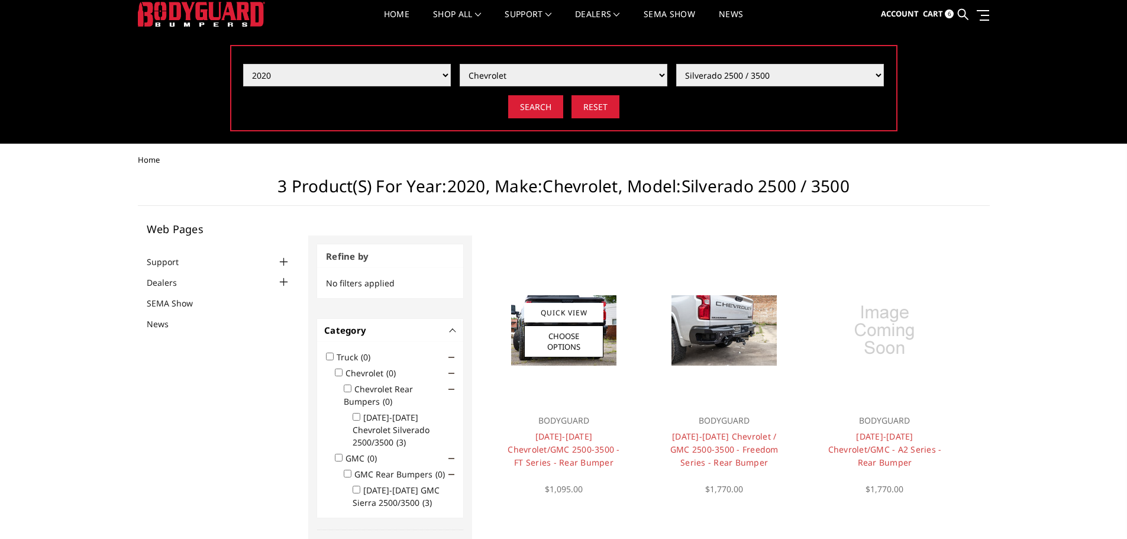
scroll to position [27, 0]
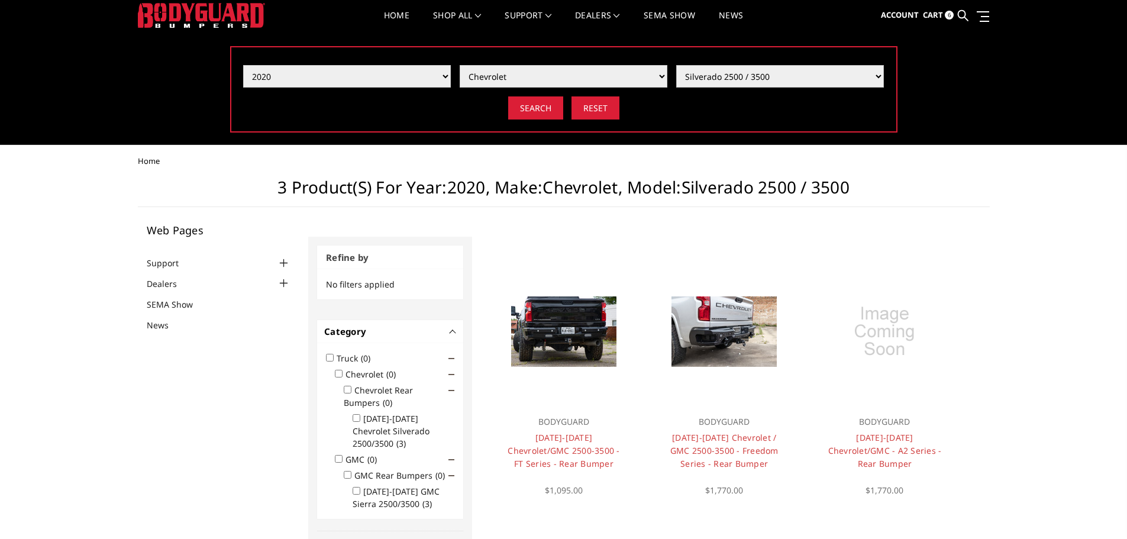
click at [741, 74] on select "Select Model Colorado Silverado 1500 Silverado 2500 / 3500 Silverado 4500 / 550…" at bounding box center [780, 76] width 208 height 22
click at [676, 65] on select "Select Model Colorado Silverado 1500 Silverado 2500 / 3500 Silverado 4500 / 550…" at bounding box center [780, 76] width 208 height 22
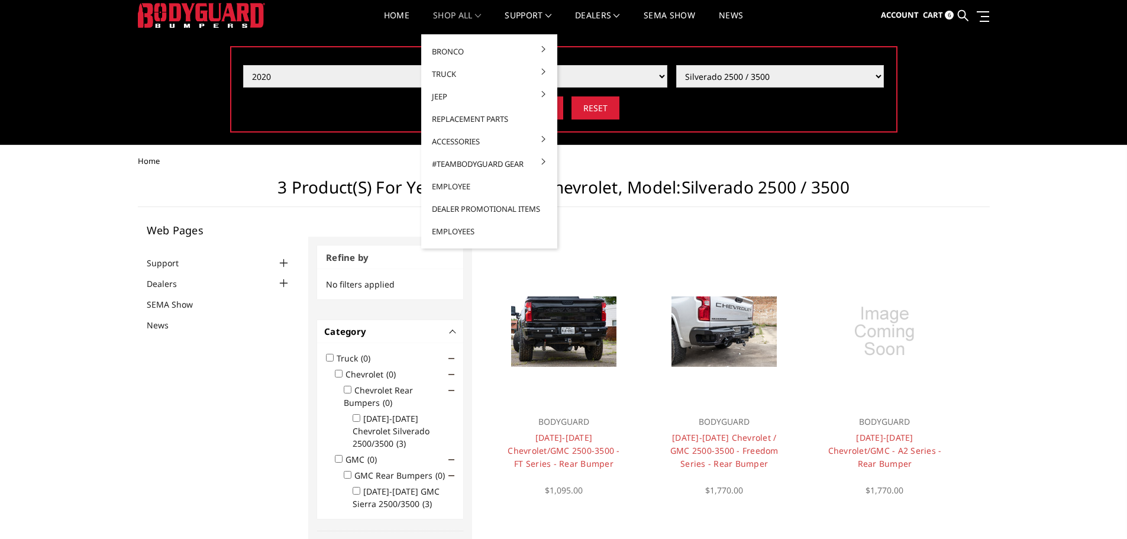
click at [444, 19] on link "shop all" at bounding box center [457, 22] width 48 height 23
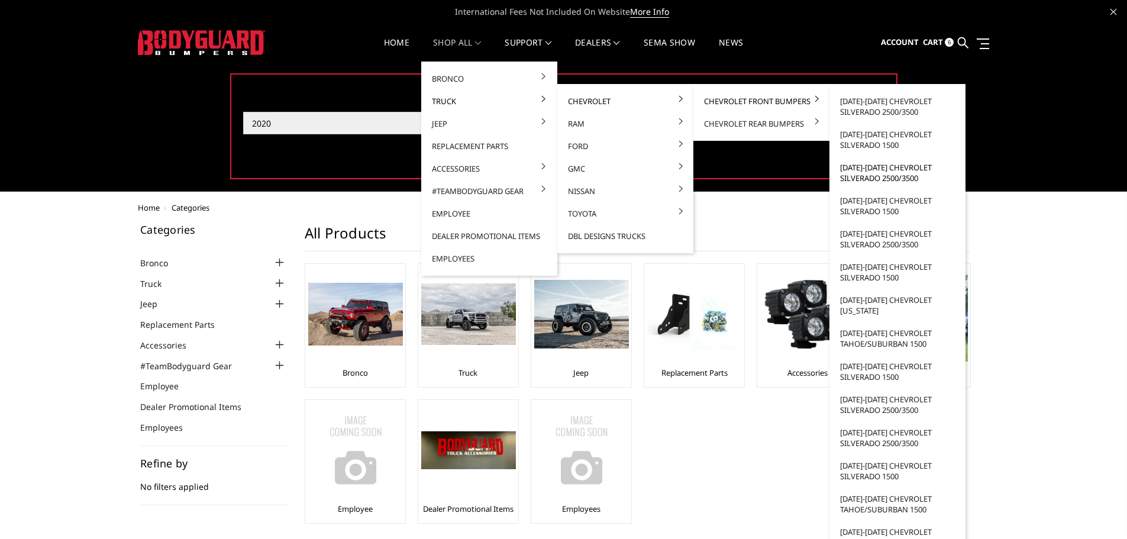
click at [869, 179] on link "[DATE]-[DATE] Chevrolet Silverado 2500/3500" at bounding box center [897, 172] width 127 height 33
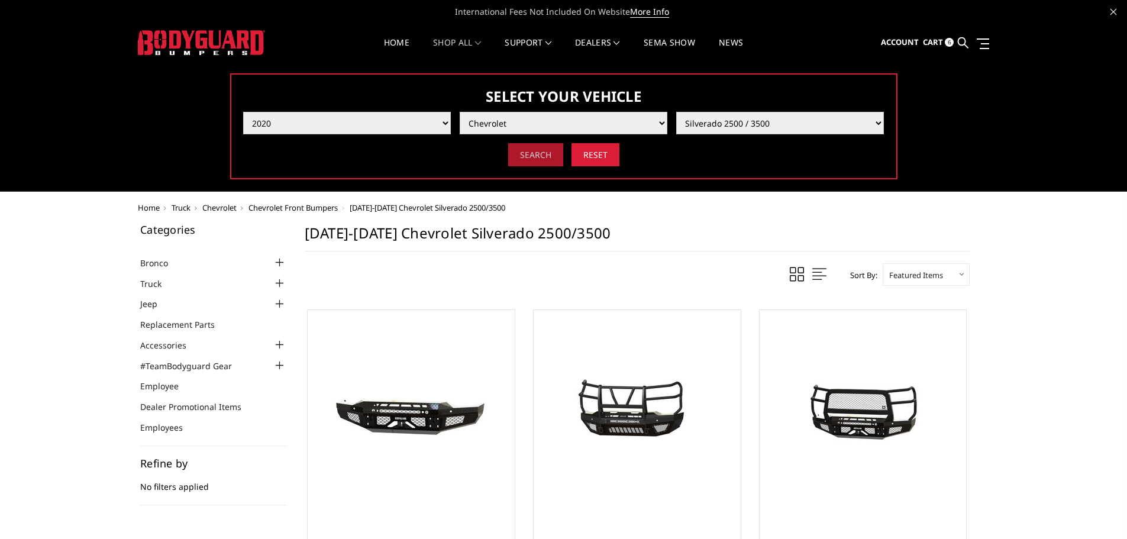
click at [537, 154] on input "Search" at bounding box center [535, 154] width 55 height 23
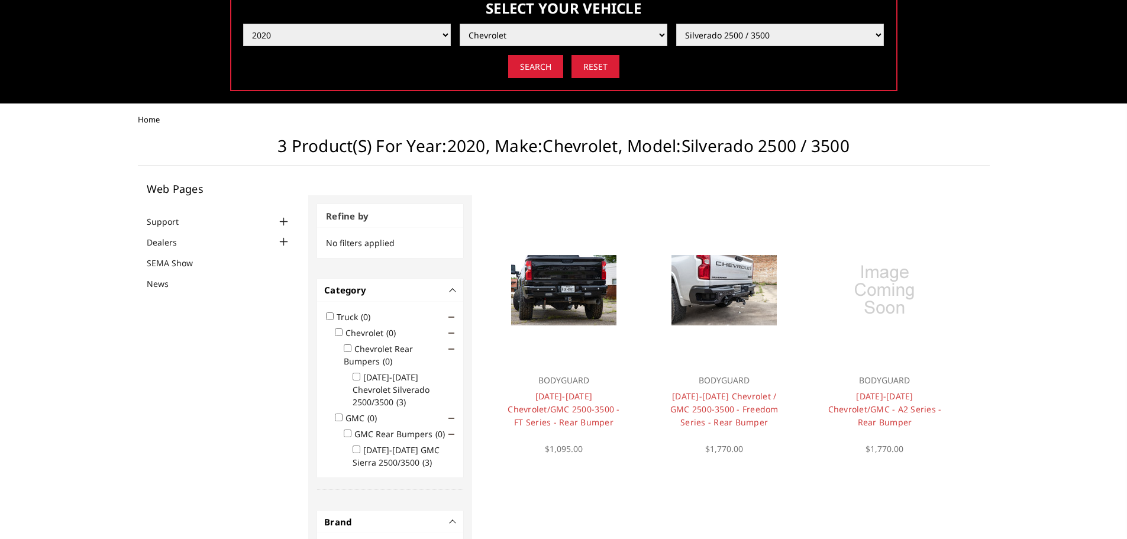
scroll to position [47, 0]
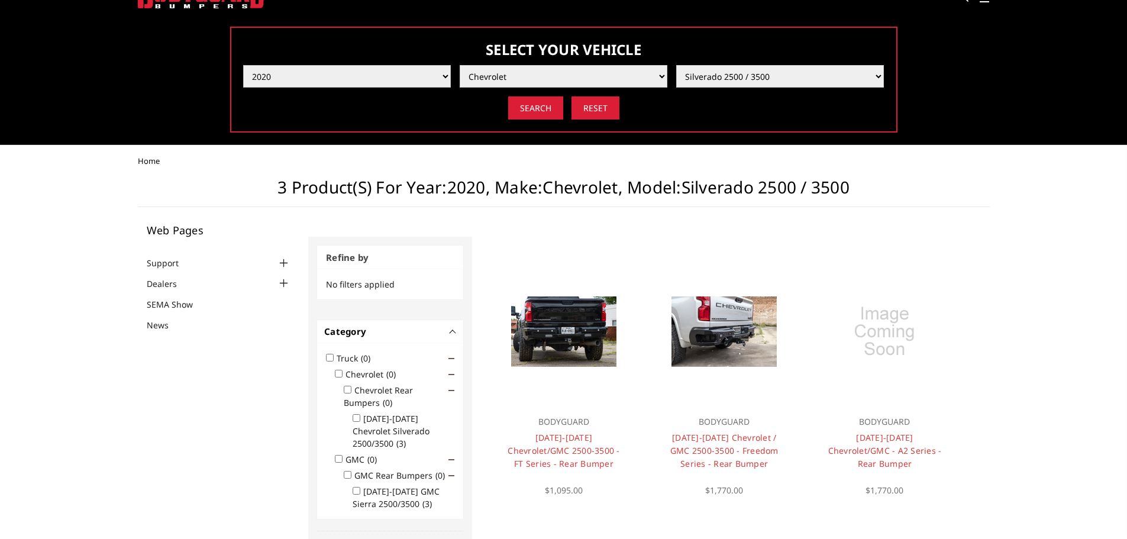
click at [446, 79] on select "Select Year 2025 2024 2023 2022 2021 2020 2019 2018 2017 2016 2015 2014 2013 20…" at bounding box center [347, 76] width 208 height 22
click at [623, 161] on ul "Home" at bounding box center [564, 161] width 852 height 9
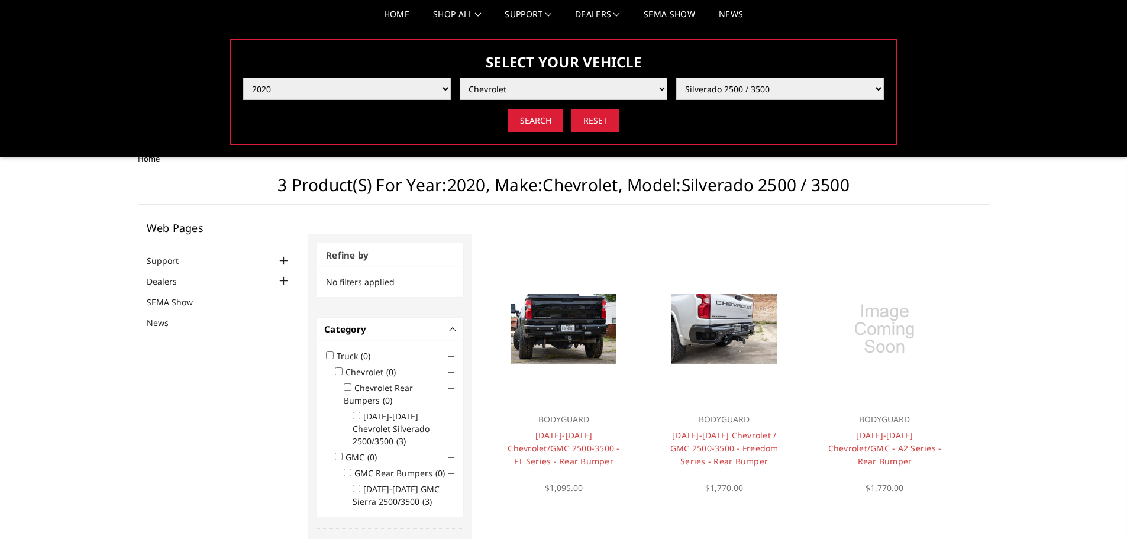
scroll to position [0, 0]
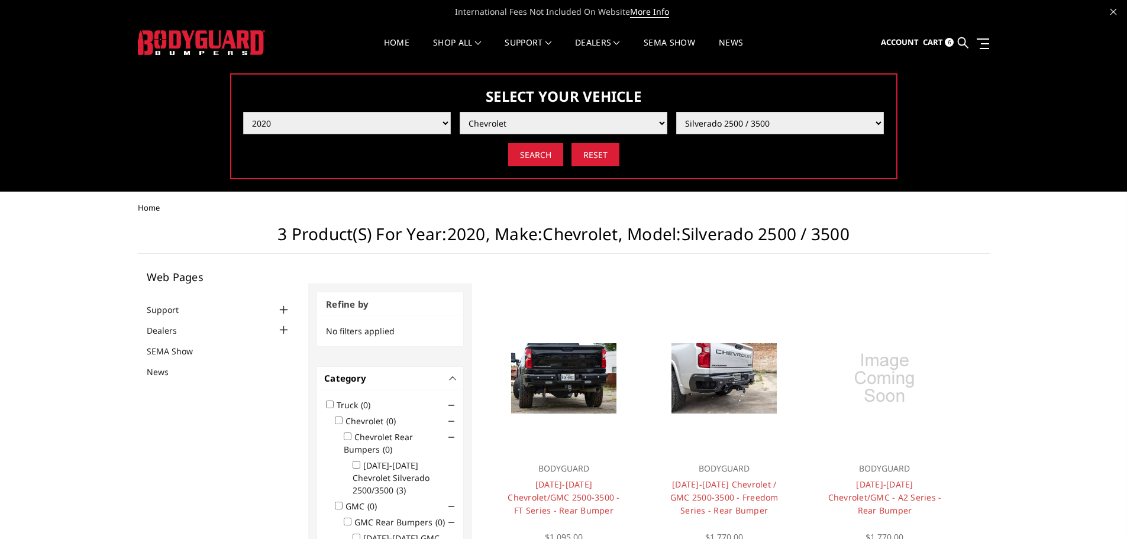
click at [442, 121] on select "Select Year [DATE] 2024 2023 2022 2021 2020 2019 2018 2017 2016 2015 2014 2013 …" at bounding box center [347, 123] width 208 height 22
select select "yr_2021"
click at [243, 112] on select "Select Year 2025 2024 2023 2022 2021 2020 2019 2018 2017 2016 2015 2014 2013 20…" at bounding box center [347, 123] width 208 height 22
select select "-1"
click at [605, 120] on select "Select Make Chevrolet Ford GMC Ram Toyota" at bounding box center [564, 123] width 208 height 22
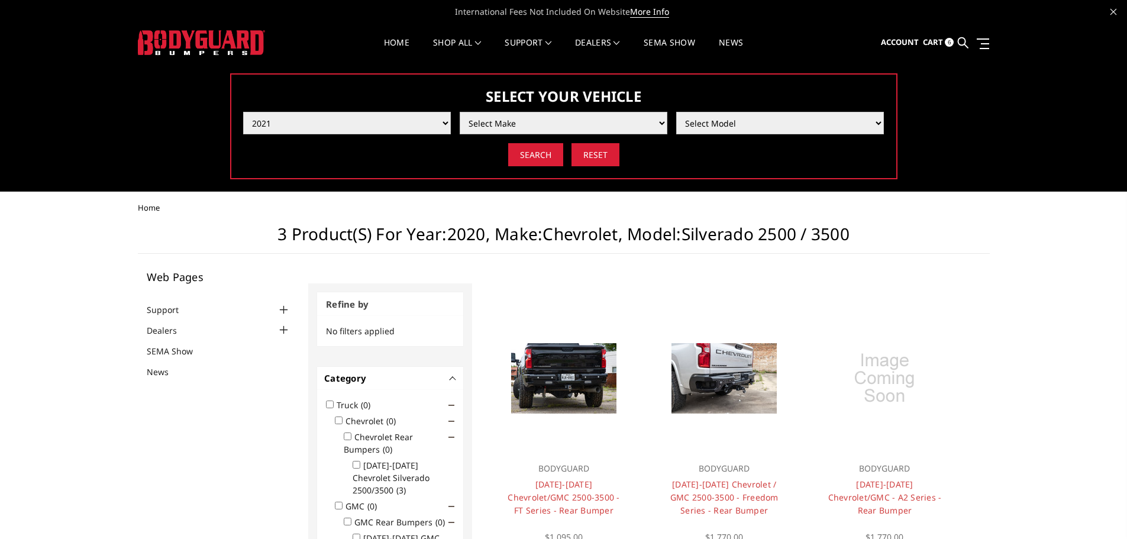
select select "mk_gmc"
click at [460, 112] on select "Select Make Chevrolet Ford GMC Ram Toyota" at bounding box center [564, 123] width 208 height 22
click at [800, 112] on select "Select Model Sierra 1500 Sierra 2500 / 3500" at bounding box center [780, 123] width 208 height 22
select select "md_sierra-2500-3500"
click at [676, 112] on select "Select Model Sierra 1500 Sierra 2500 / 3500" at bounding box center [780, 123] width 208 height 22
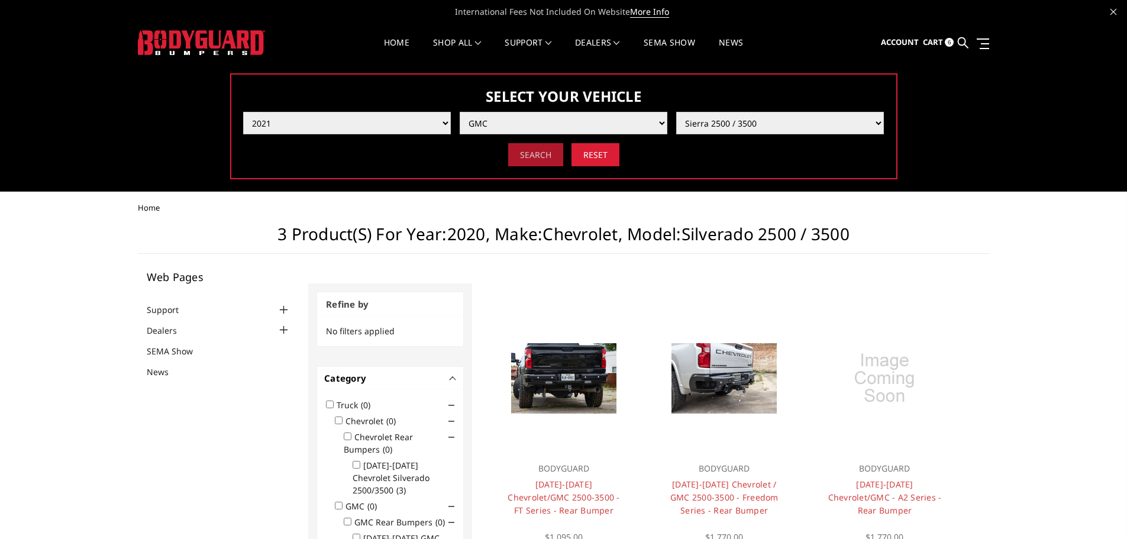
click at [544, 160] on input "Search" at bounding box center [535, 154] width 55 height 23
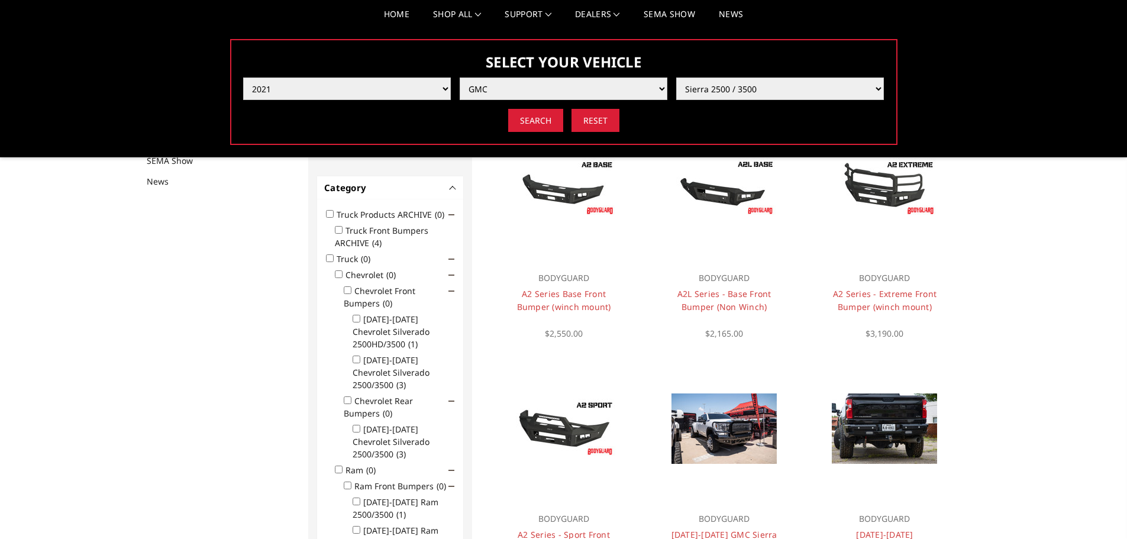
scroll to position [165, 0]
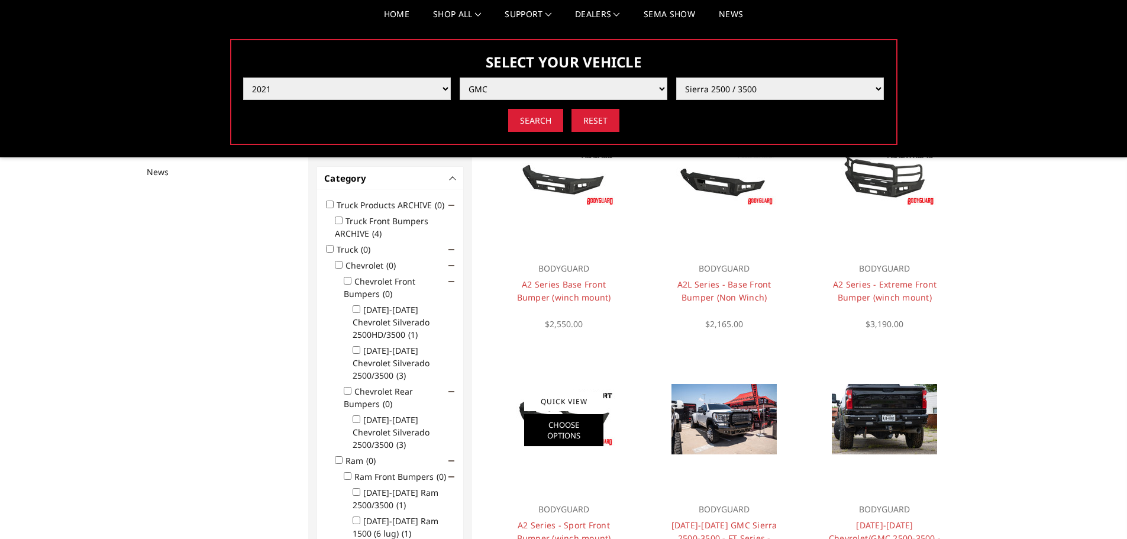
click link "Choose Options"
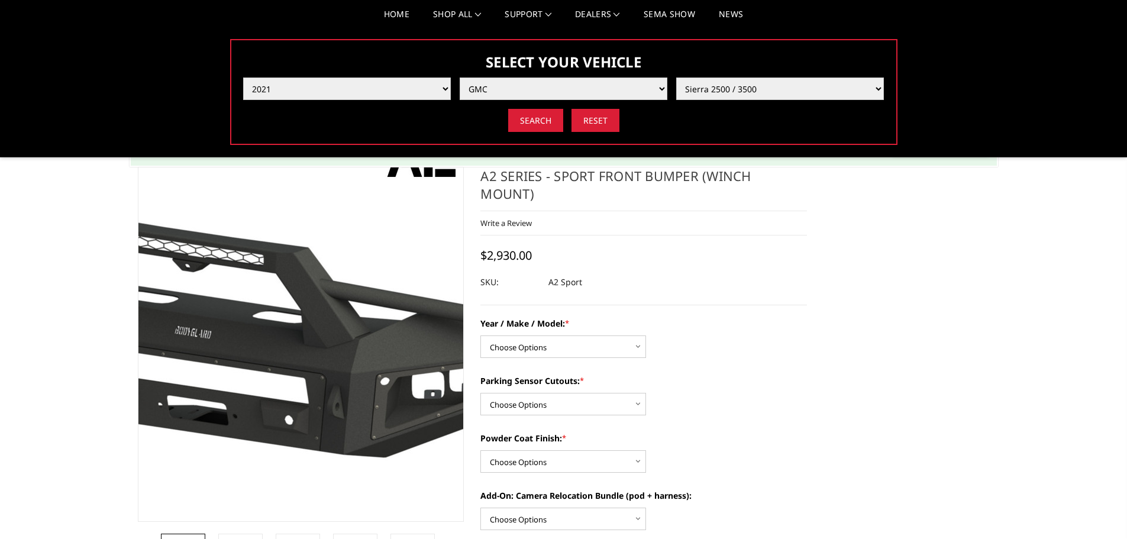
scroll to position [178, 0]
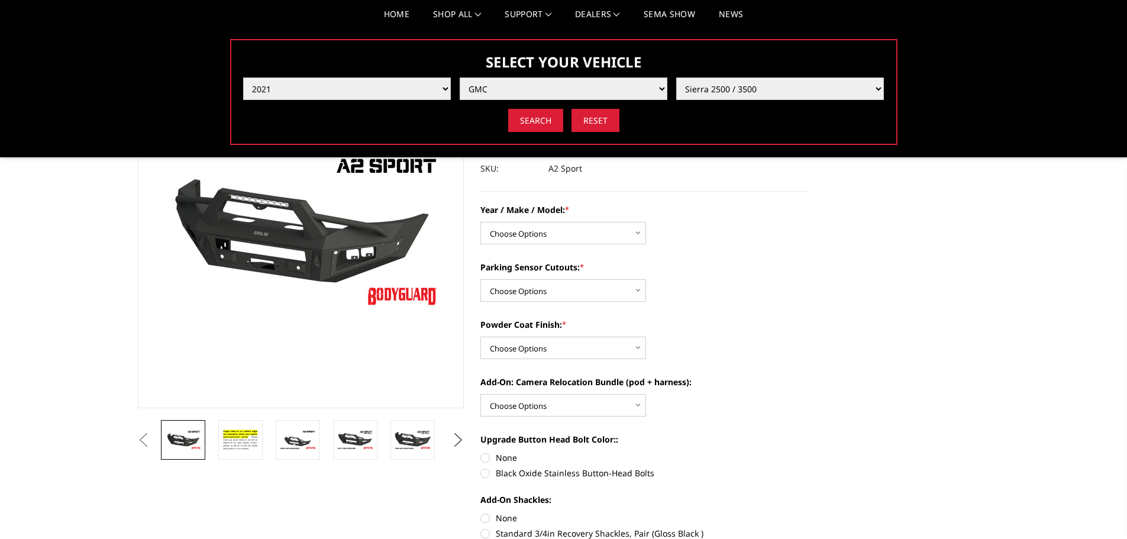
click at [455, 444] on button "Next" at bounding box center [458, 440] width 18 height 18
click at [463, 442] on button "Next" at bounding box center [458, 440] width 18 height 18
click at [462, 441] on button "Next" at bounding box center [458, 440] width 18 height 18
click at [455, 441] on button "Next" at bounding box center [458, 440] width 18 height 18
click at [460, 445] on button "Next" at bounding box center [458, 440] width 18 height 18
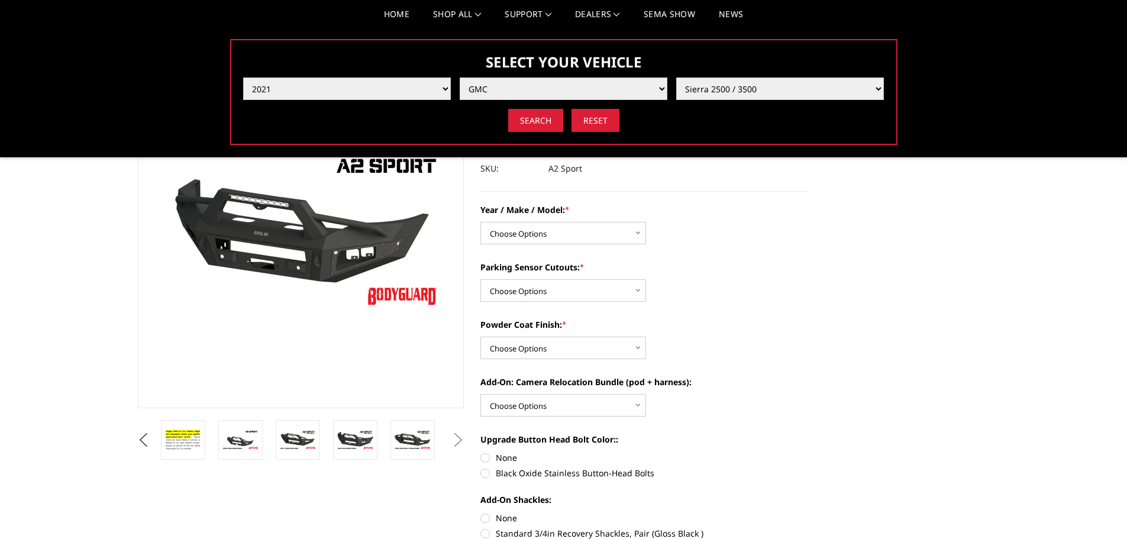
click at [457, 443] on button "Next" at bounding box center [458, 440] width 18 height 18
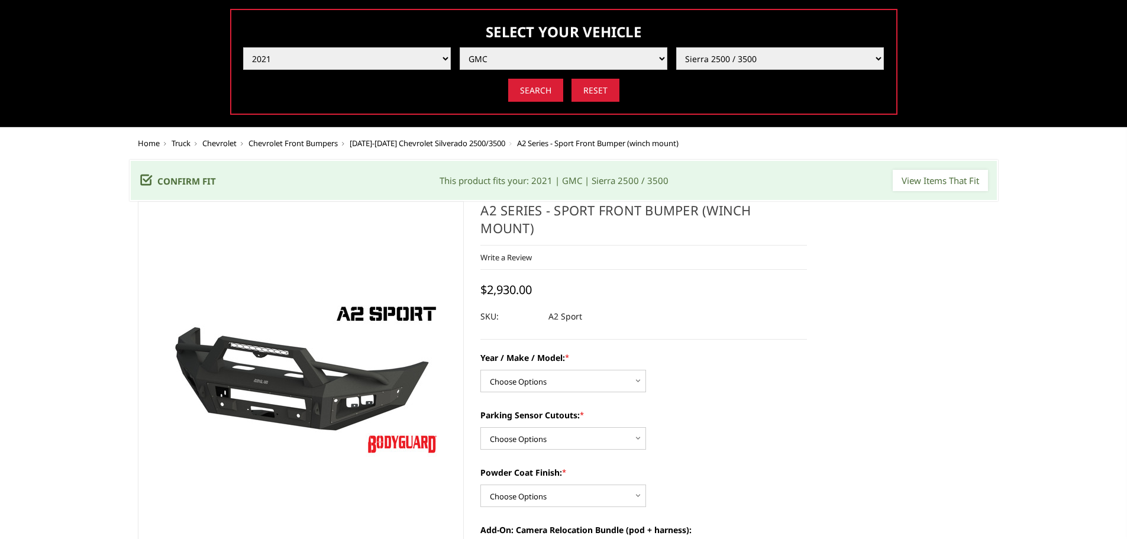
scroll to position [0, 0]
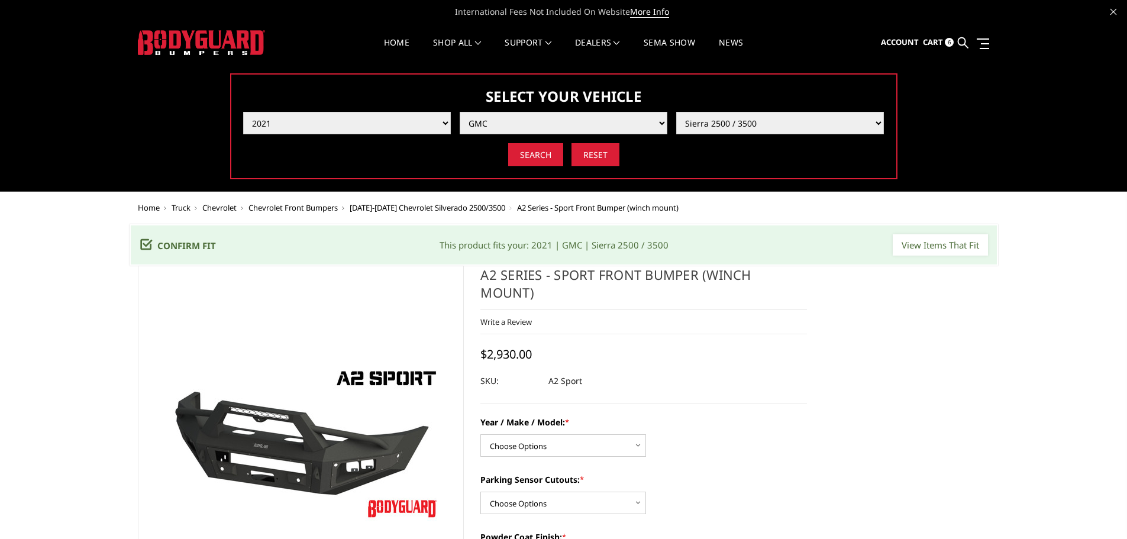
click at [404, 209] on span "[DATE]-[DATE] Chevrolet Silverado 2500/3500" at bounding box center [428, 207] width 156 height 11
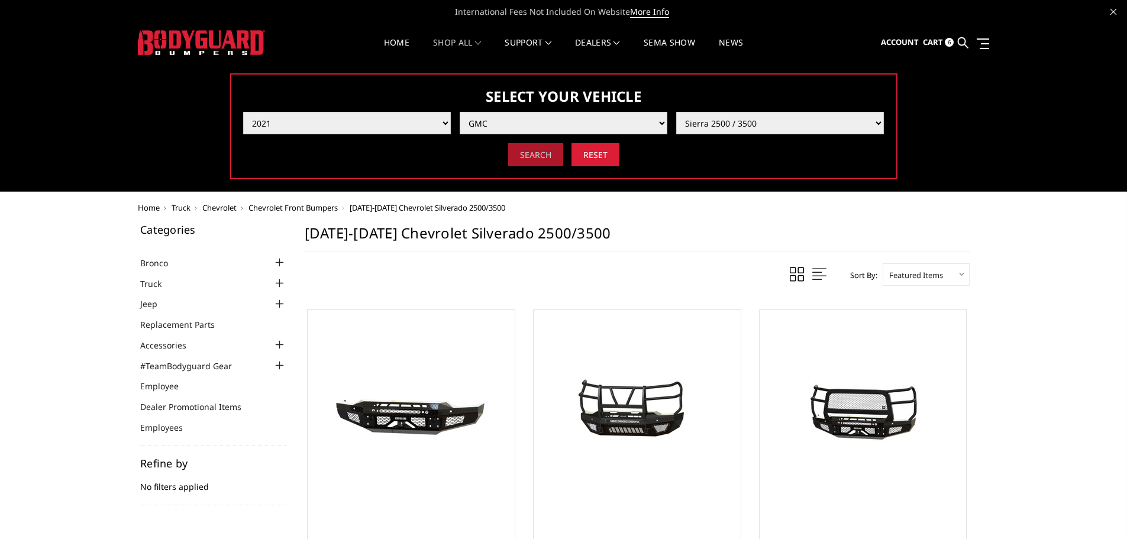
click at [537, 152] on input "Search" at bounding box center [535, 154] width 55 height 23
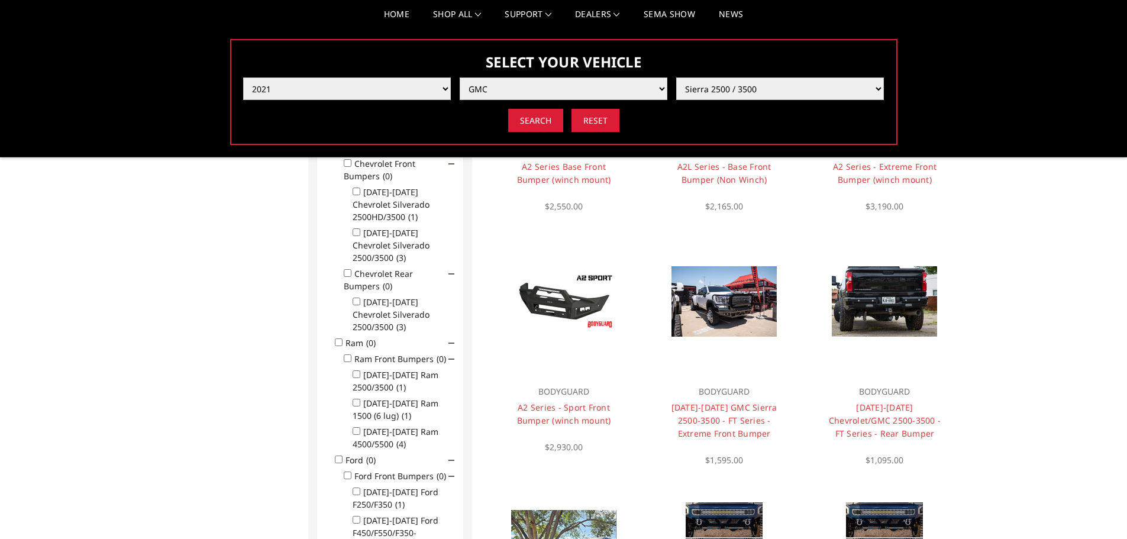
scroll to position [283, 0]
click at [438, 90] on select "Select Year 2025 2024 2023 2022 2021 2020 2019 2018 2017 2016 2015 2014 2013 20…" at bounding box center [347, 89] width 208 height 22
select select "yr_2020"
click at [243, 78] on select "Select Year 2025 2024 2023 2022 2021 2020 2019 2018 2017 2016 2015 2014 2013 20…" at bounding box center [347, 89] width 208 height 22
select select "-1"
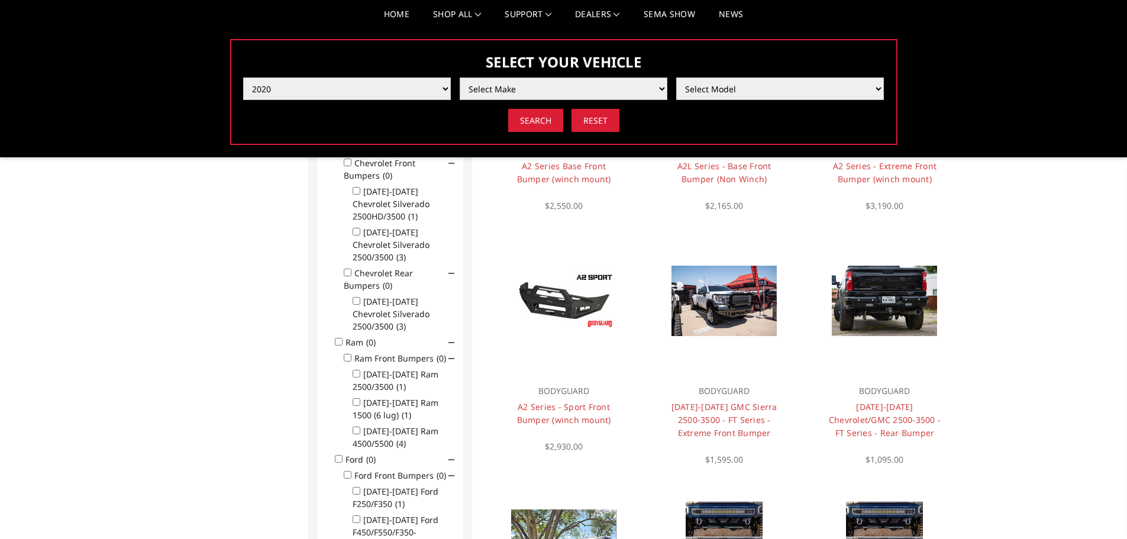
click at [580, 81] on select "Select Make Chevrolet Ford GMC Nissan Ram Toyota" at bounding box center [564, 89] width 208 height 22
select select "mk_chevrolet"
click at [460, 78] on select "Select Make Chevrolet Ford GMC Nissan Ram Toyota" at bounding box center [564, 89] width 208 height 22
click at [765, 94] on select "Select Model Colorado Silverado 1500 Silverado 2500 / 3500 Silverado 4500 / 550…" at bounding box center [780, 89] width 208 height 22
select select "md_silverado-2500-3500"
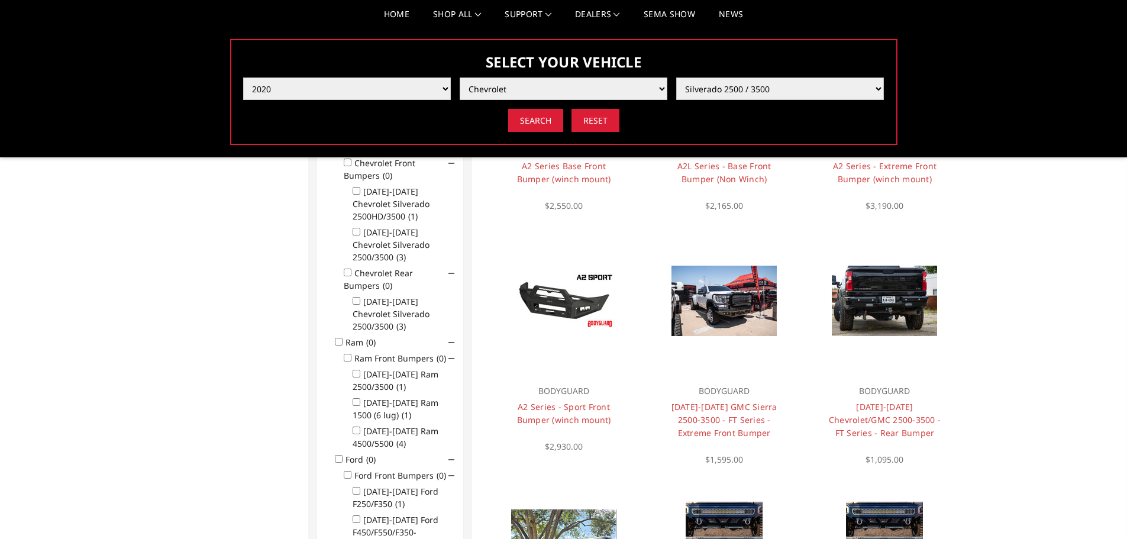
click at [676, 78] on select "Select Model Colorado Silverado 1500 Silverado 2500 / 3500 Silverado 4500 / 550…" at bounding box center [780, 89] width 208 height 22
click at [530, 120] on input "Search" at bounding box center [535, 120] width 55 height 23
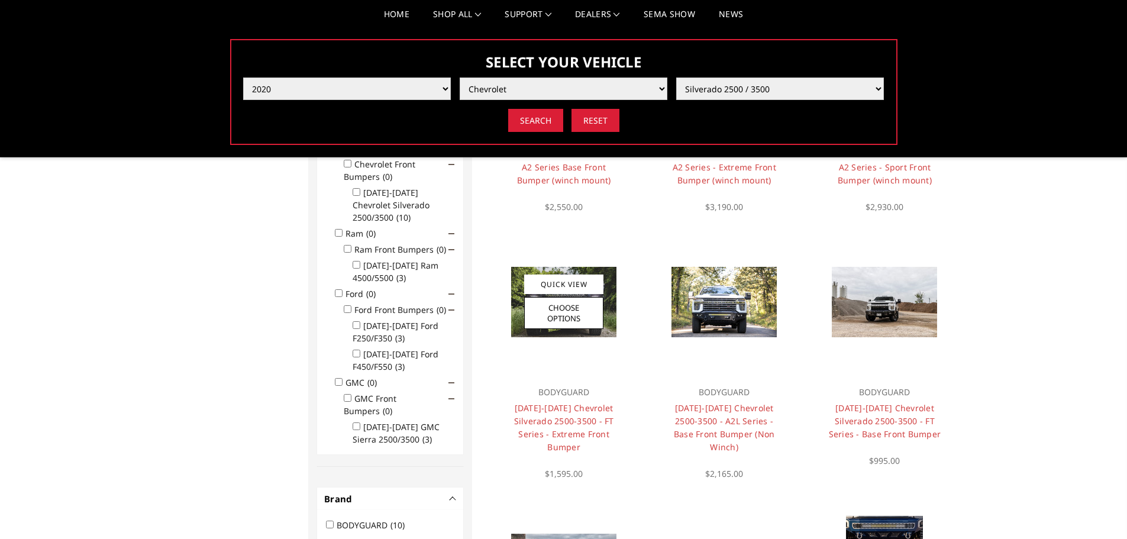
scroll to position [283, 0]
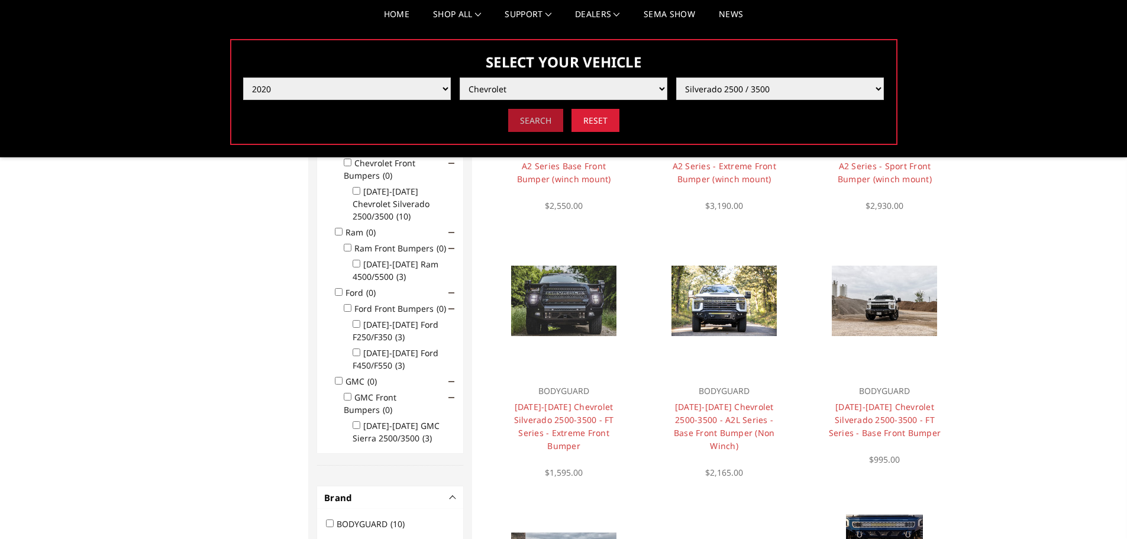
click at [527, 123] on input "Search" at bounding box center [535, 120] width 55 height 23
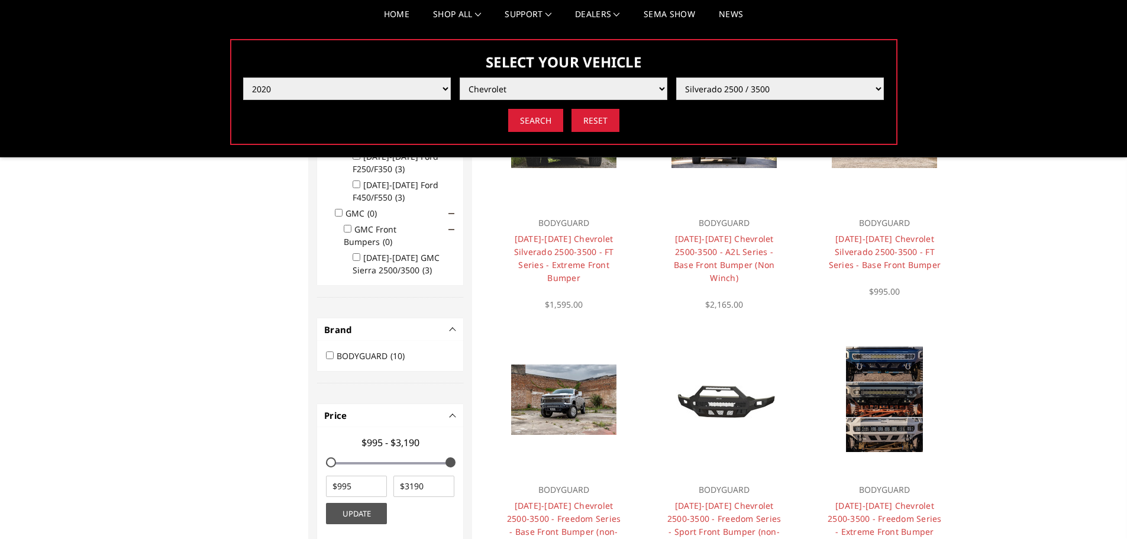
scroll to position [579, 0]
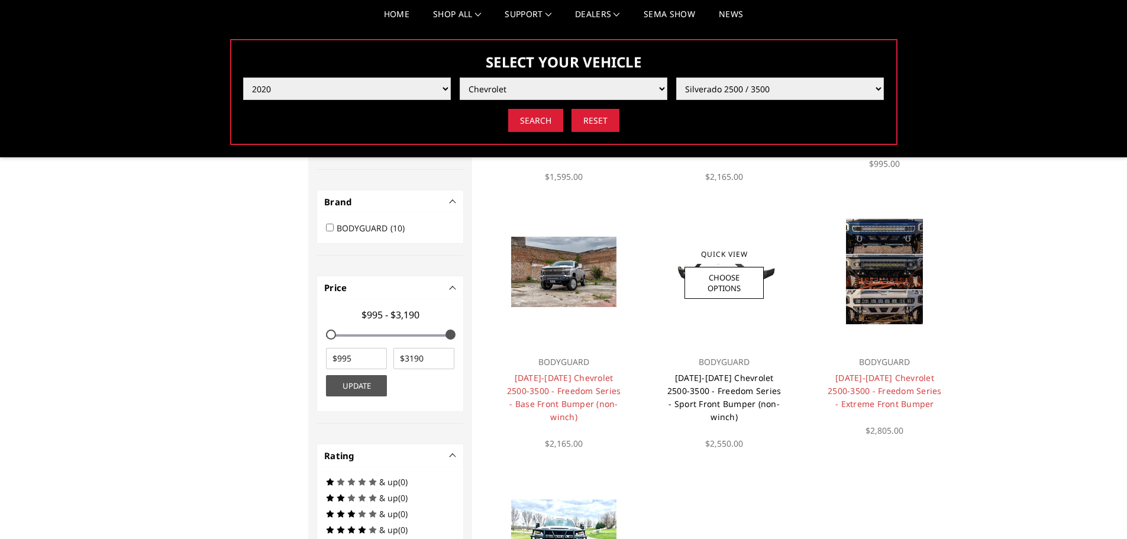
click at [700, 395] on link "[DATE]-[DATE] Chevrolet 2500-3500 - Freedom Series - Sport Front Bumper (non-wi…" at bounding box center [725, 397] width 114 height 50
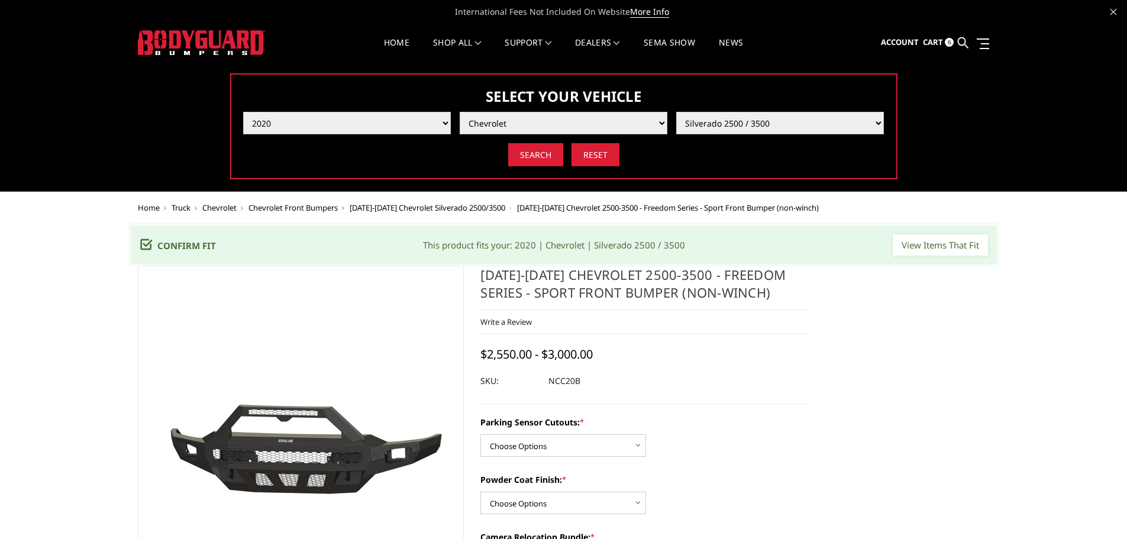
click at [152, 37] on img at bounding box center [201, 42] width 127 height 25
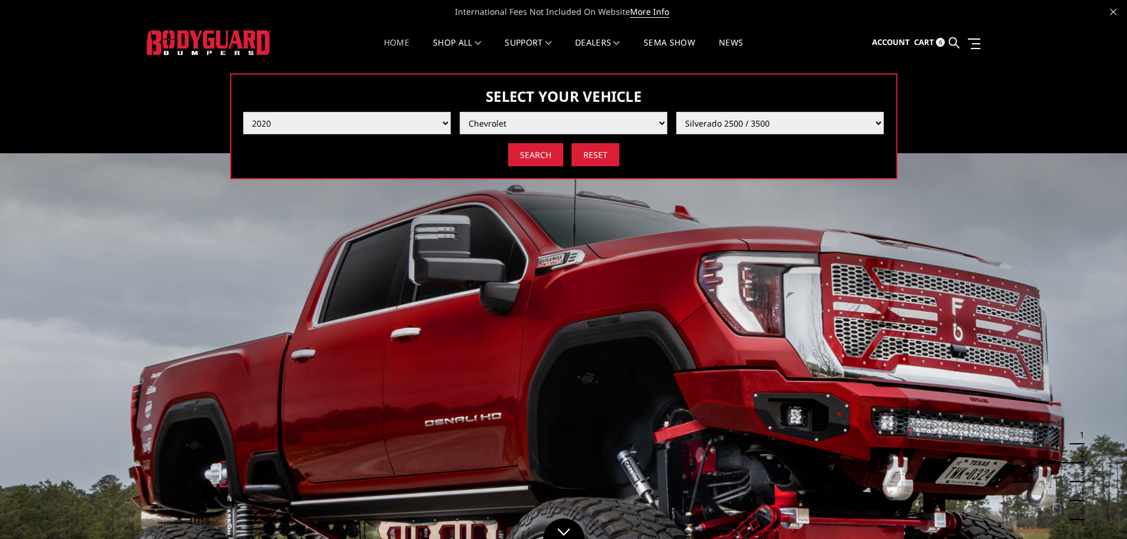
click at [440, 123] on select "Select Year [DATE] 2024 2023 2022 2021 2020 2019 2018 2017 2016 2015 2014 2013 …" at bounding box center [347, 123] width 208 height 22
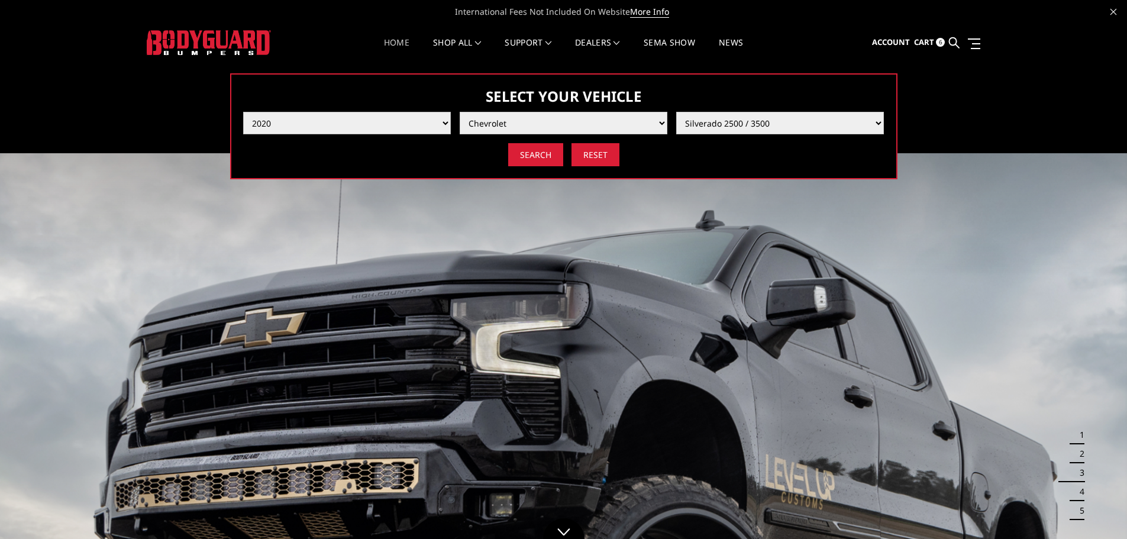
select select "yr_2021"
click at [243, 112] on select "Select Year [DATE] 2024 2023 2022 2021 2020 2019 2018 2017 2016 2015 2014 2013 …" at bounding box center [347, 123] width 208 height 22
select select "-1"
click at [597, 111] on li "Select Make Chevrolet Ford GMC Ram Toyota" at bounding box center [559, 118] width 217 height 31
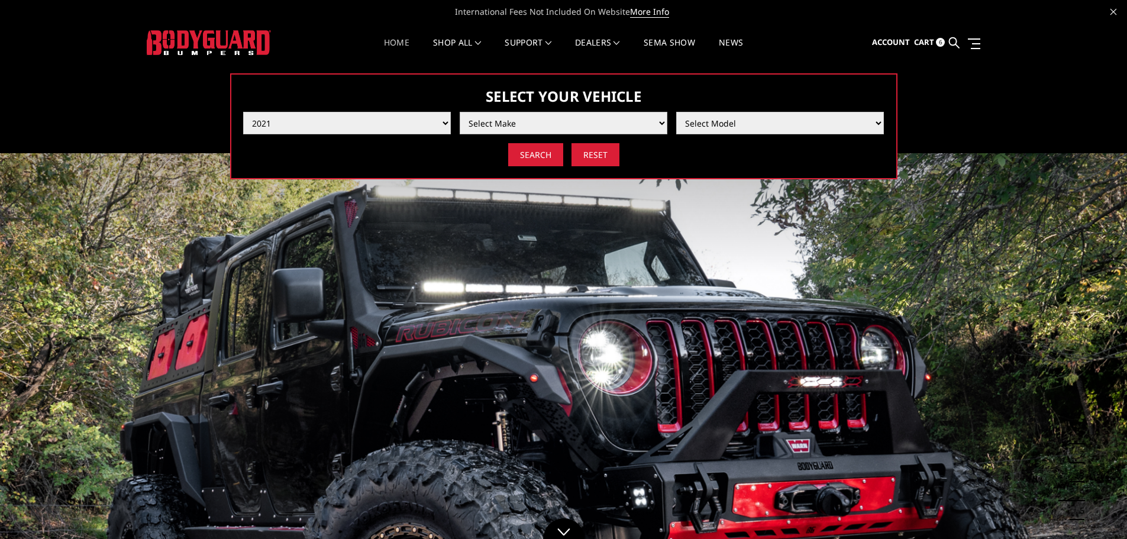
click at [593, 121] on select "Select Make Chevrolet Ford GMC Ram Toyota" at bounding box center [564, 123] width 208 height 22
select select "mk_chevrolet"
click at [460, 112] on select "Select Make Chevrolet Ford GMC Ram Toyota" at bounding box center [564, 123] width 208 height 22
click at [739, 118] on select "Select Model Silverado 1500 Silverado 2500 / 3500 Silverado 4500 / 5500 / 6500" at bounding box center [780, 123] width 208 height 22
select select "md_silverado-2500-3500"
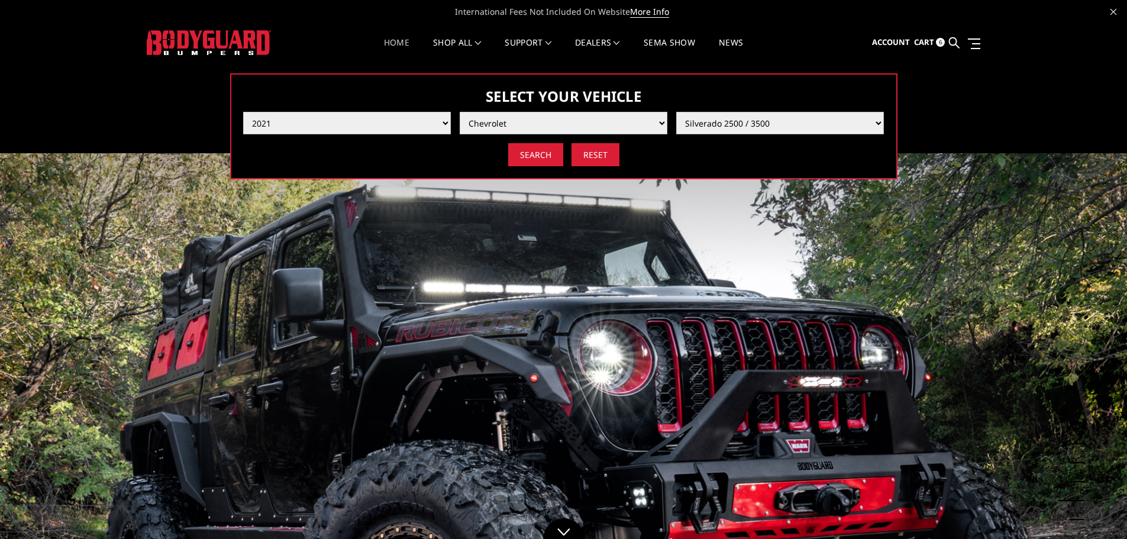
click at [676, 112] on select "Select Model Silverado 1500 Silverado 2500 / 3500 Silverado 4500 / 5500 / 6500" at bounding box center [780, 123] width 208 height 22
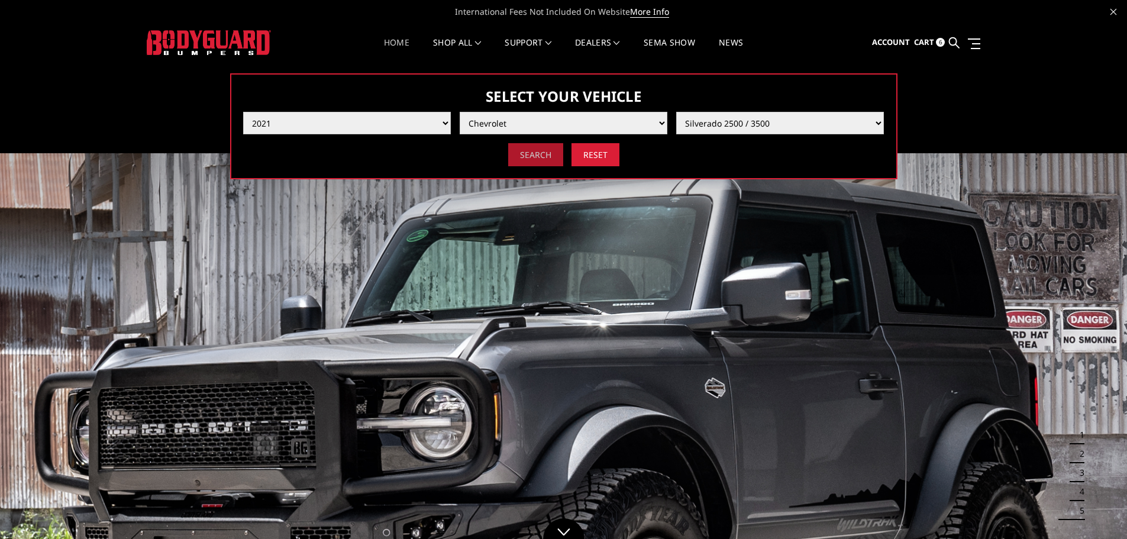
click at [541, 153] on input "Search" at bounding box center [535, 154] width 55 height 23
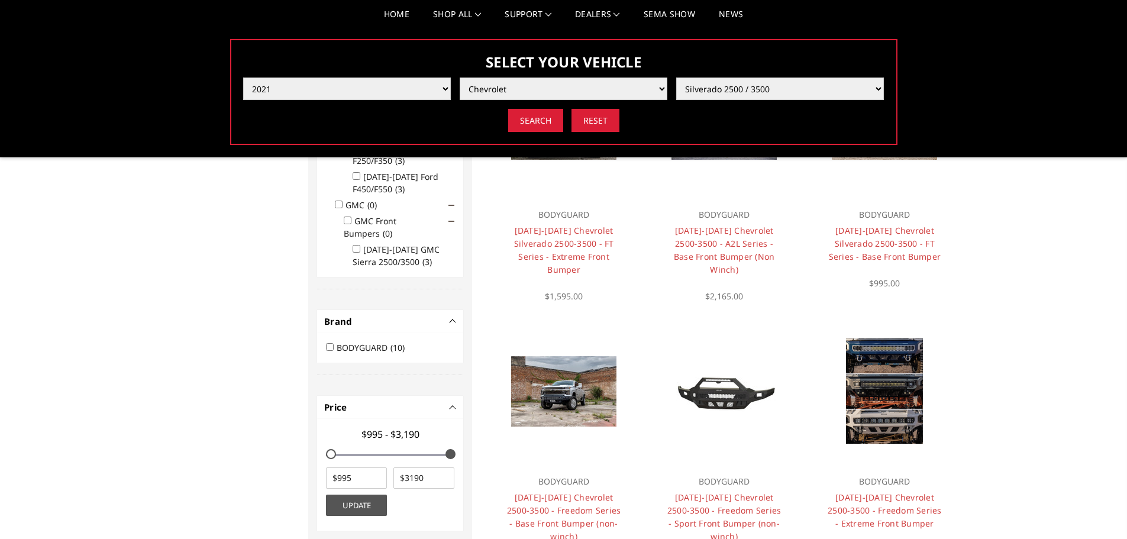
scroll to position [461, 0]
